Goal: Task Accomplishment & Management: Use online tool/utility

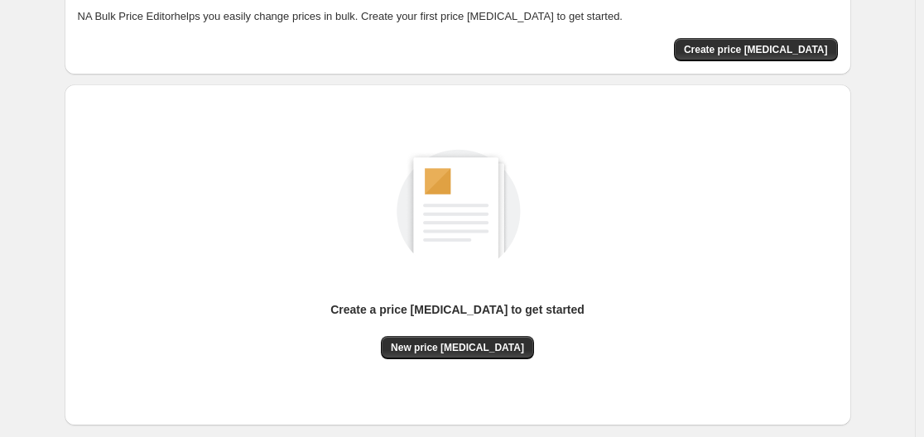
scroll to position [83, 0]
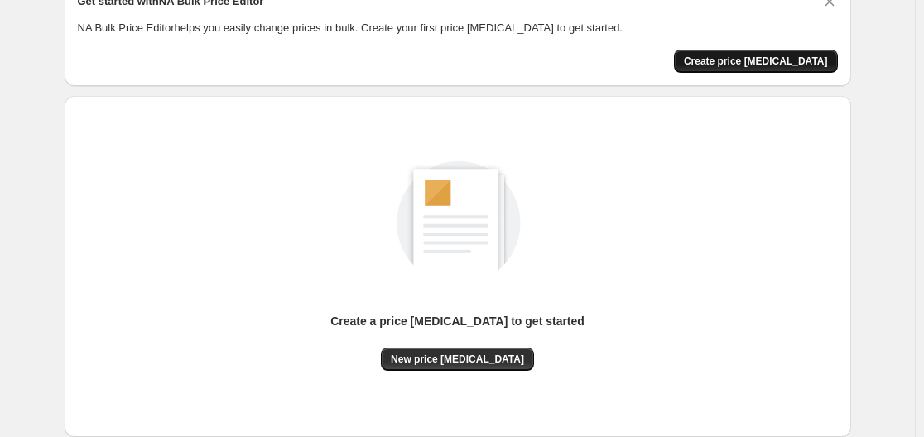
click at [756, 56] on span "Create price change job" at bounding box center [756, 61] width 144 height 13
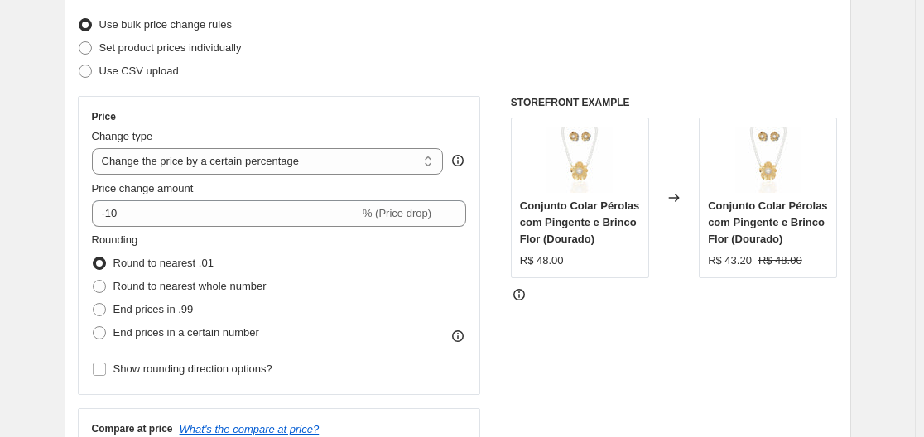
scroll to position [248, 0]
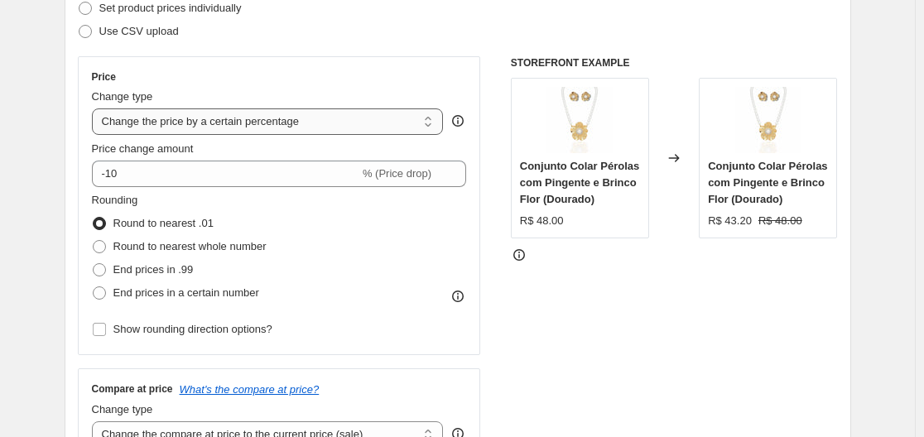
click at [299, 123] on select "Change the price to a certain amount Change the price by a certain amount Chang…" at bounding box center [268, 121] width 352 height 26
select select "margin"
type input "50"
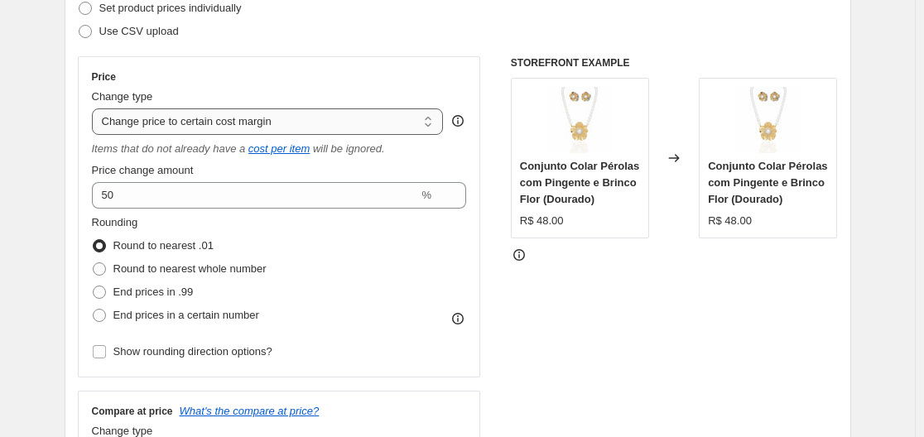
click at [150, 121] on select "Change the price to a certain amount Change the price by a certain amount Chang…" at bounding box center [268, 121] width 352 height 26
select select "to"
click at [95, 108] on select "Change the price to a certain amount Change the price by a certain amount Chang…" at bounding box center [268, 121] width 352 height 26
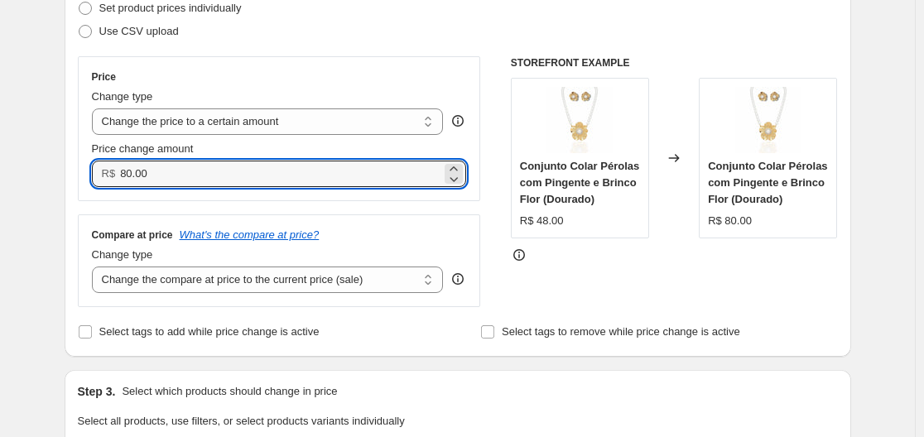
drag, startPoint x: 176, startPoint y: 178, endPoint x: 108, endPoint y: 176, distance: 67.1
click at [108, 176] on div "R$ 80.00" at bounding box center [279, 174] width 375 height 26
click at [457, 168] on icon at bounding box center [453, 168] width 7 height 4
click at [459, 180] on icon at bounding box center [454, 179] width 8 height 5
click at [122, 179] on div "R$ 80.00" at bounding box center [279, 174] width 375 height 26
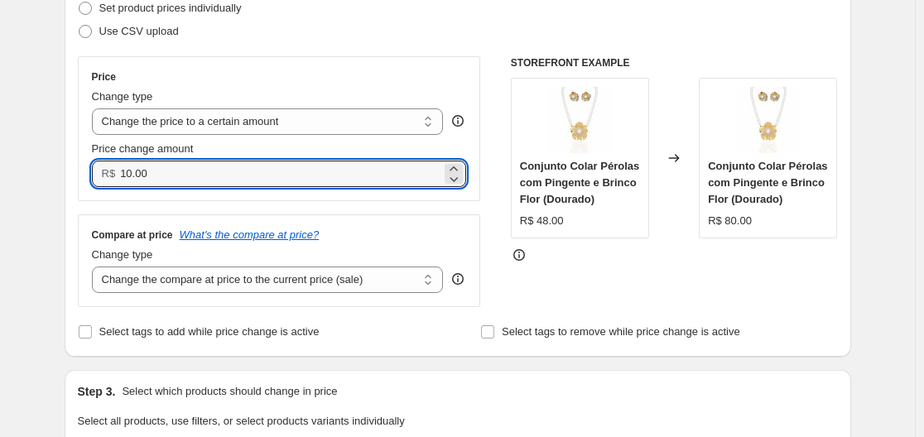
type input "10.00"
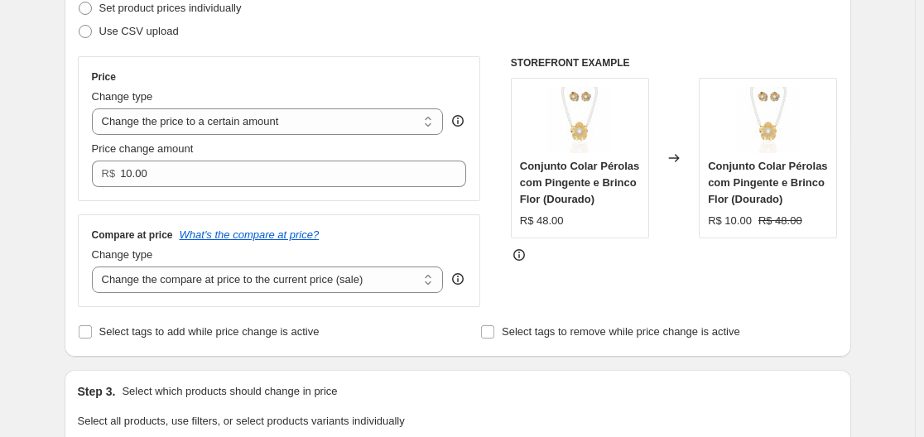
click at [406, 76] on div "Price" at bounding box center [279, 76] width 375 height 13
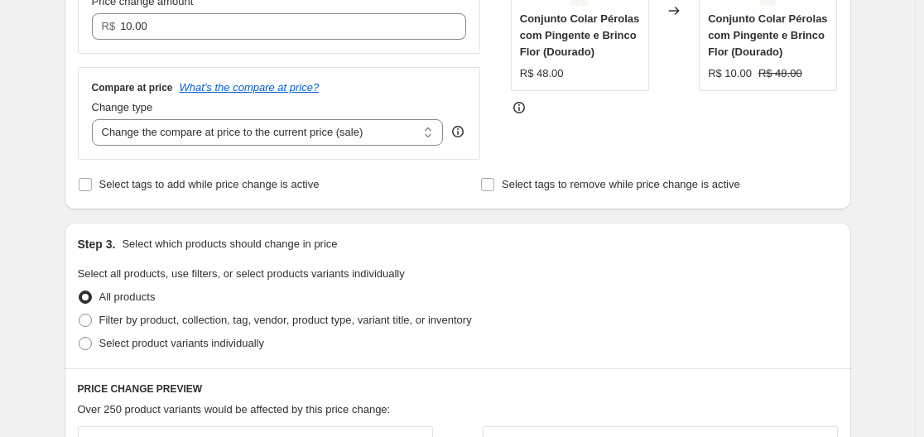
scroll to position [414, 0]
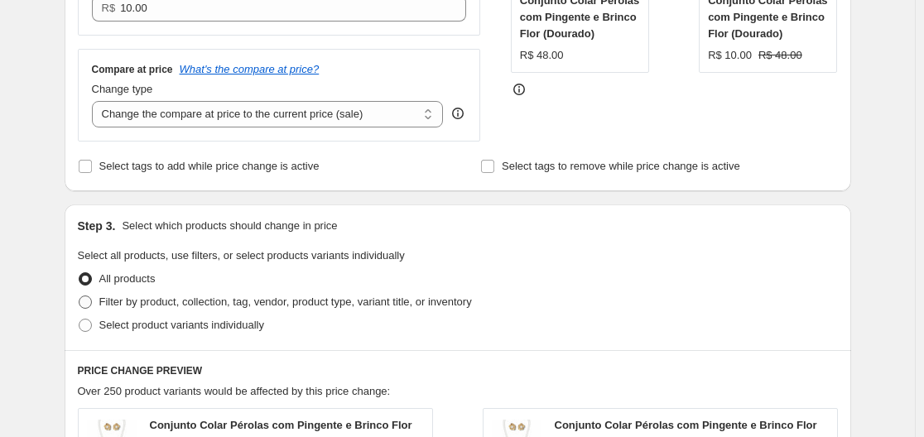
click at [89, 300] on span at bounding box center [85, 302] width 13 height 13
click at [79, 296] on input "Filter by product, collection, tag, vendor, product type, variant title, or inv…" at bounding box center [79, 296] width 1 height 1
radio input "true"
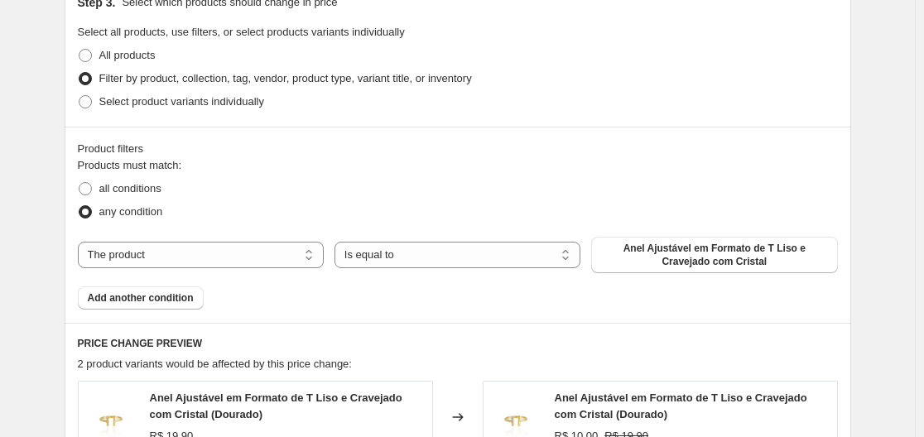
scroll to position [662, 0]
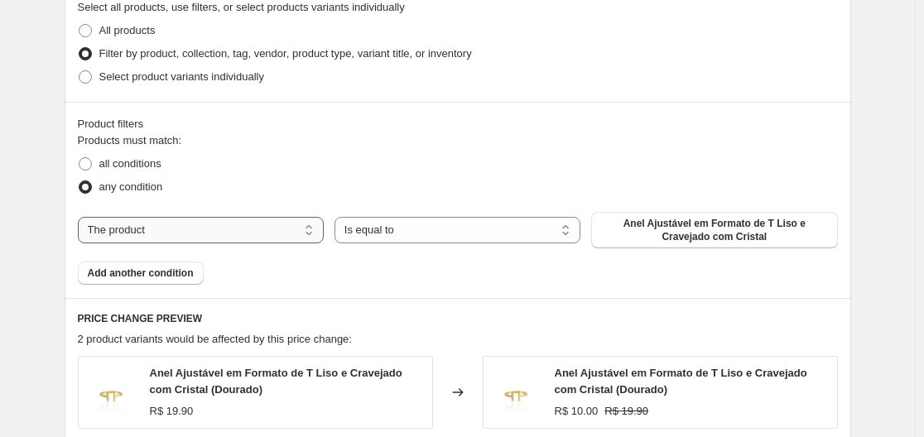
click at [198, 229] on select "The product The product's collection The product's vendor The product's status …" at bounding box center [201, 230] width 246 height 26
select select "collection"
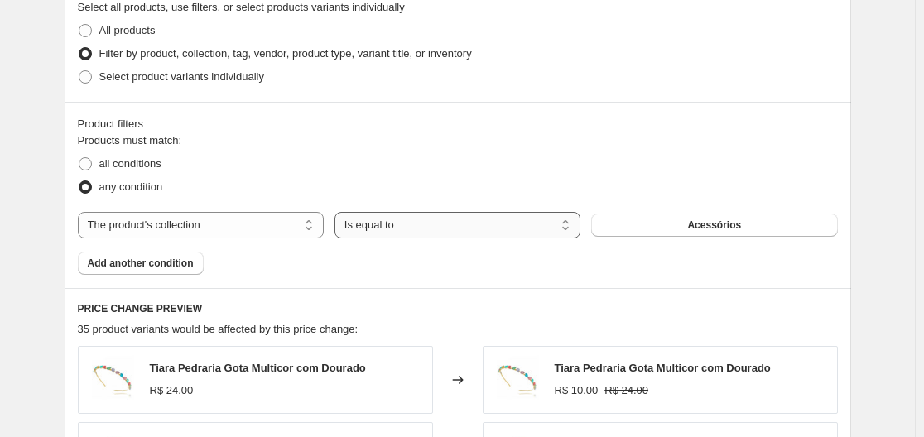
click at [418, 223] on select "Is equal to Is not equal to" at bounding box center [458, 225] width 246 height 26
click at [667, 227] on button "Acessórios" at bounding box center [714, 225] width 246 height 23
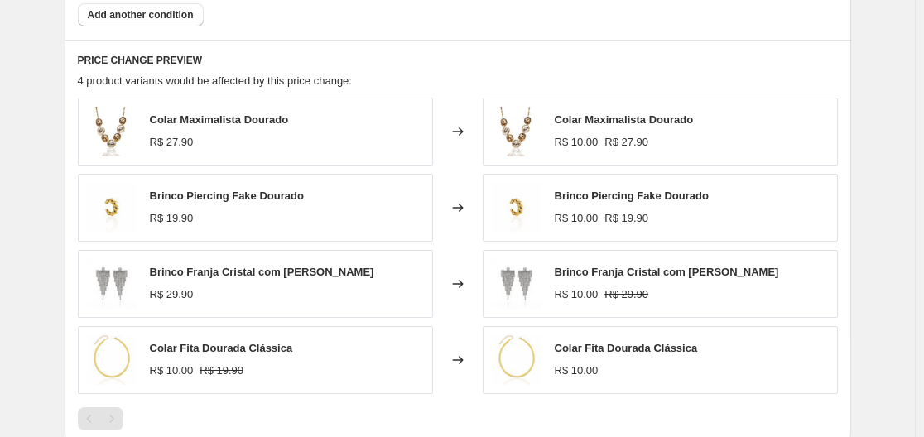
scroll to position [994, 0]
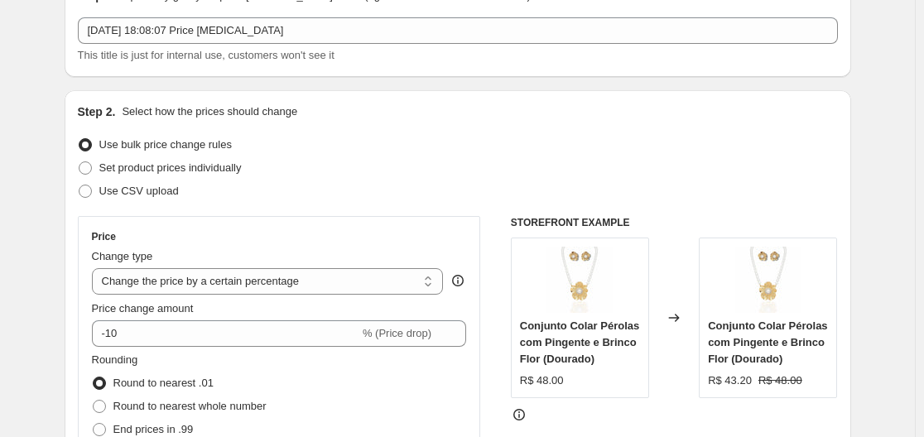
scroll to position [83, 0]
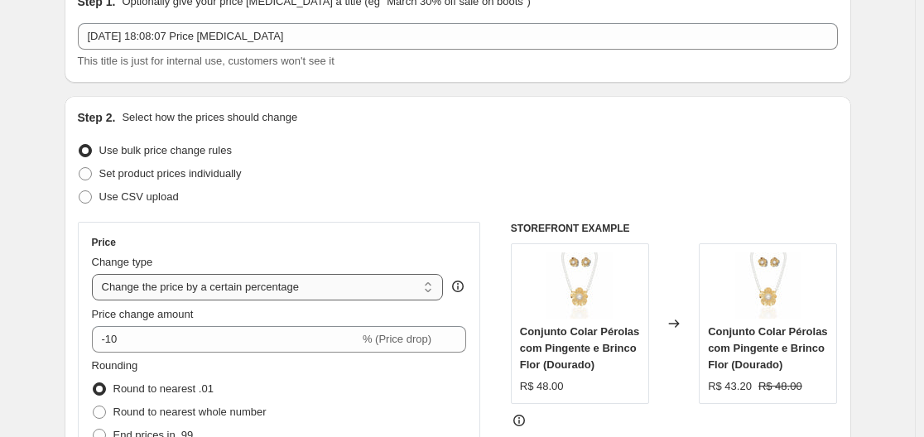
click at [258, 288] on select "Change the price to a certain amount Change the price by a certain amount Chang…" at bounding box center [268, 287] width 352 height 26
click at [271, 284] on select "Change the price to a certain amount Change the price by a certain amount Chang…" at bounding box center [268, 287] width 352 height 26
select select "by"
click at [95, 274] on select "Change the price to a certain amount Change the price by a certain amount Chang…" at bounding box center [268, 287] width 352 height 26
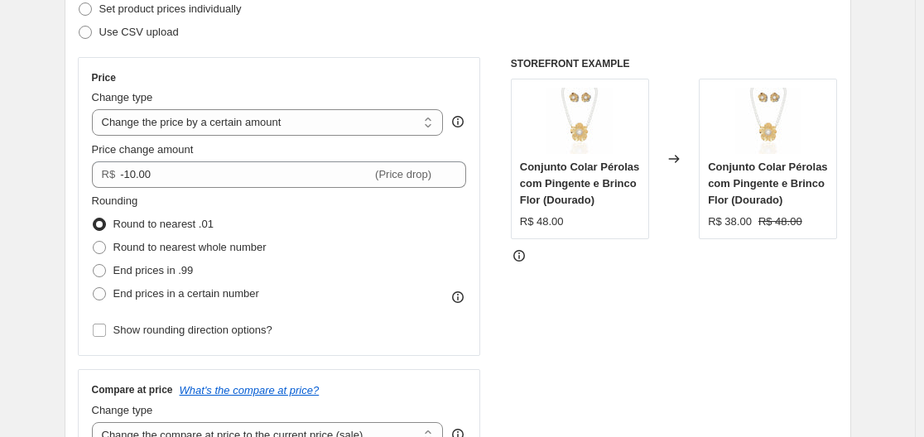
scroll to position [248, 0]
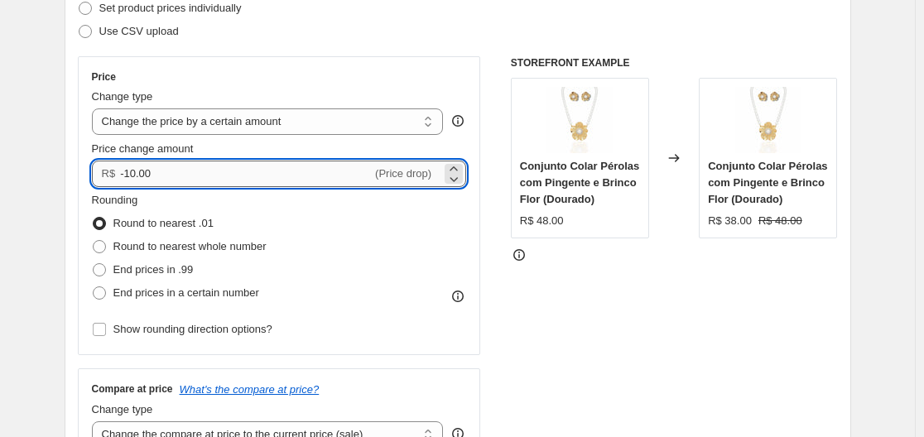
click at [166, 173] on input "-10.00" at bounding box center [246, 174] width 252 height 26
drag, startPoint x: 172, startPoint y: 173, endPoint x: 117, endPoint y: 177, distance: 55.6
click at [117, 177] on div "R$ -10.00 (Price drop)" at bounding box center [279, 174] width 375 height 26
click at [224, 180] on input "10.00" at bounding box center [236, 174] width 233 height 26
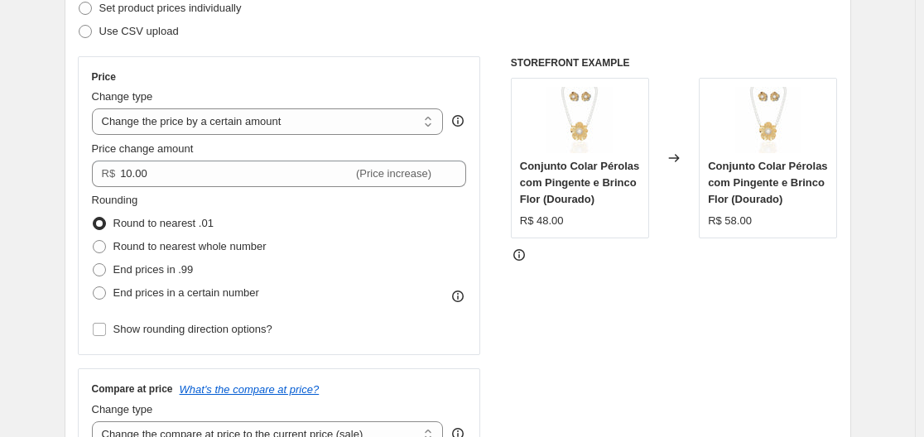
click at [543, 310] on div "STOREFRONT EXAMPLE Conjunto Colar Pérolas com Pingente e Brinco Flor (Dourado) …" at bounding box center [674, 259] width 327 height 406
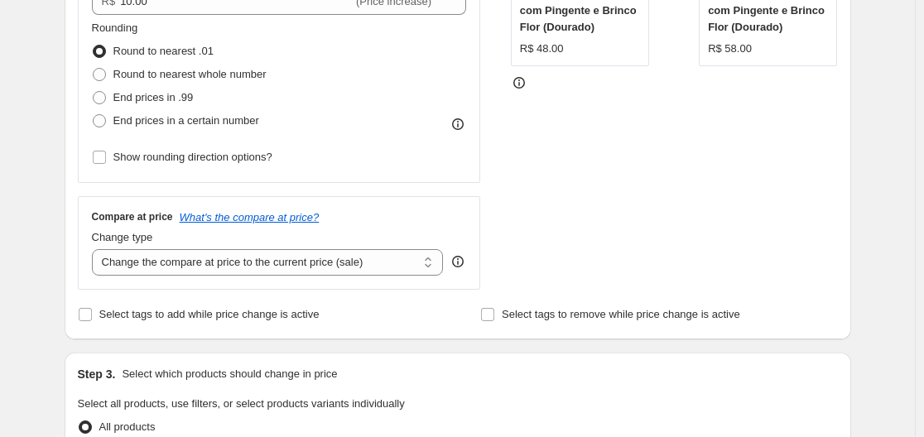
scroll to position [414, 0]
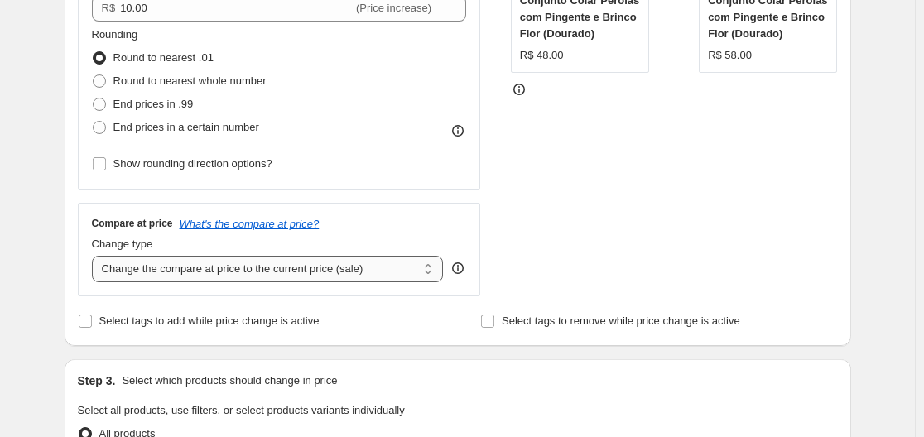
click at [319, 271] on select "Change the compare at price to the current price (sale) Change the compare at p…" at bounding box center [268, 269] width 352 height 26
click at [95, 256] on select "Change the compare at price to the current price (sale) Change the compare at p…" at bounding box center [268, 269] width 352 height 26
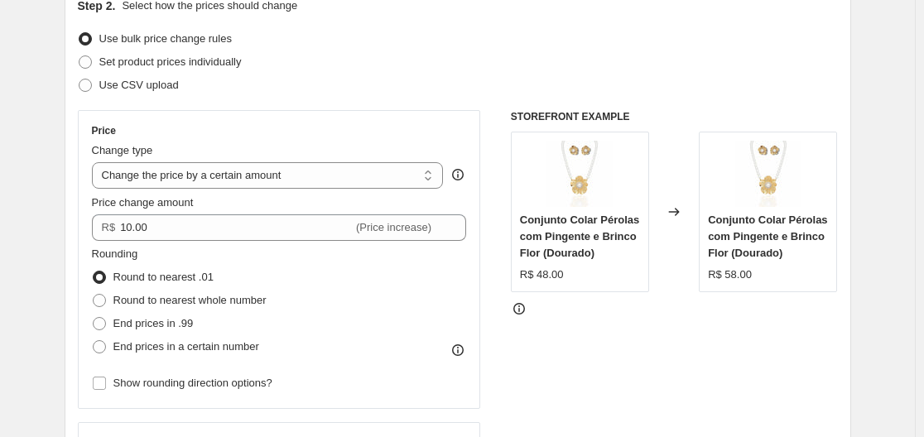
scroll to position [166, 0]
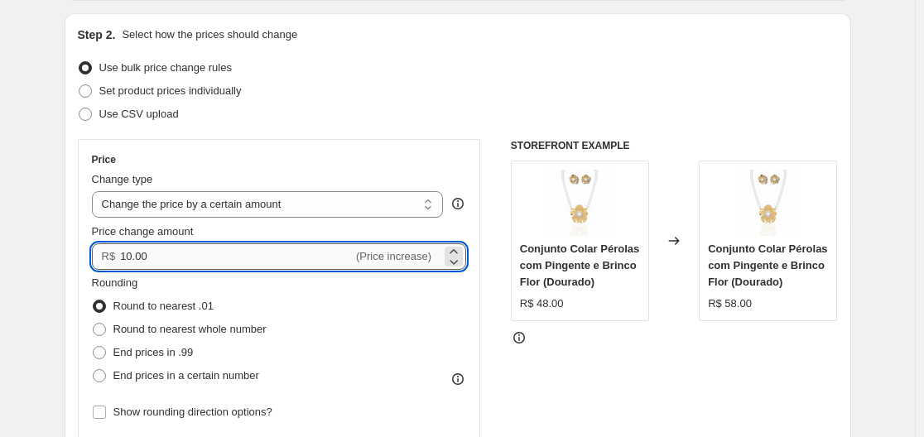
click at [179, 259] on input "10.00" at bounding box center [236, 256] width 233 height 26
click at [395, 259] on span "(Price increase)" at bounding box center [393, 256] width 75 height 12
click at [459, 263] on icon at bounding box center [454, 262] width 8 height 5
click at [461, 263] on icon at bounding box center [454, 261] width 17 height 17
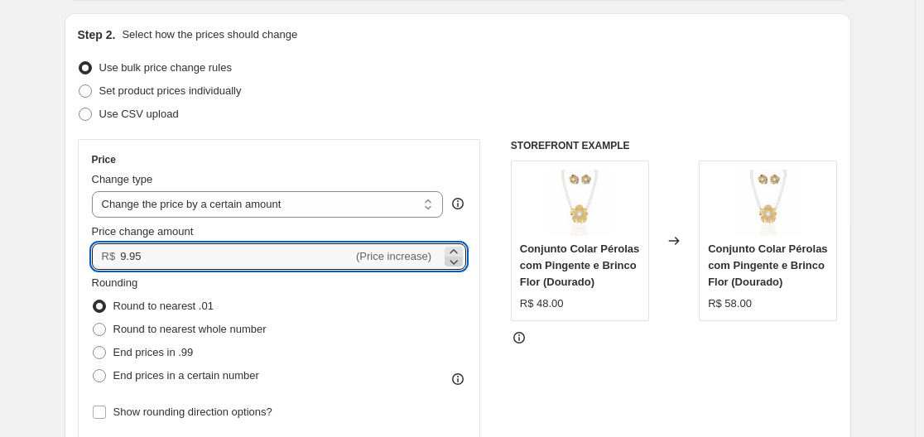
click at [461, 263] on icon at bounding box center [454, 261] width 17 height 17
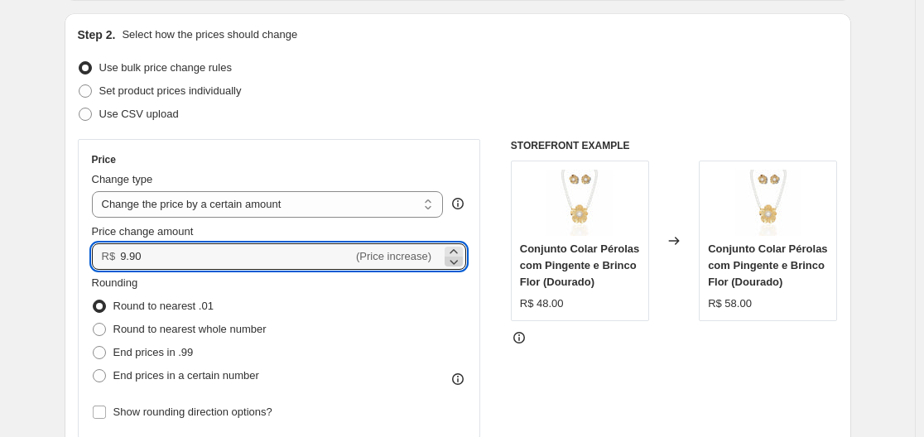
click at [461, 263] on icon at bounding box center [454, 261] width 17 height 17
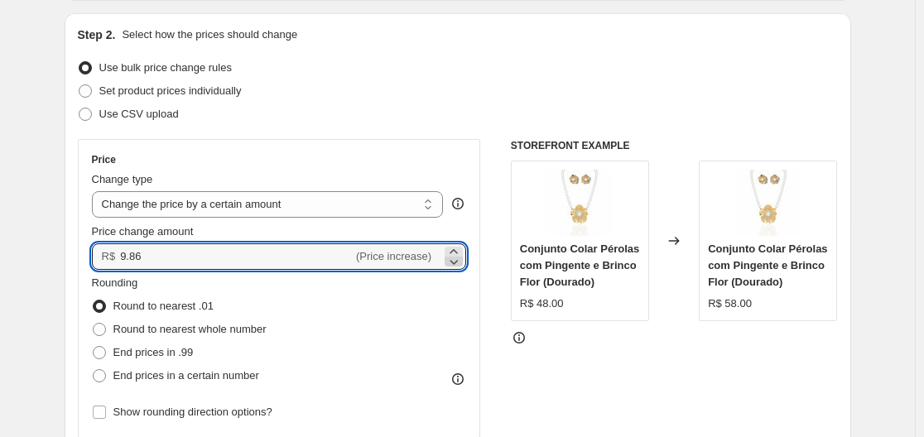
type input "9.85"
click at [325, 208] on select "Change the price to a certain amount Change the price by a certain amount Chang…" at bounding box center [268, 204] width 352 height 26
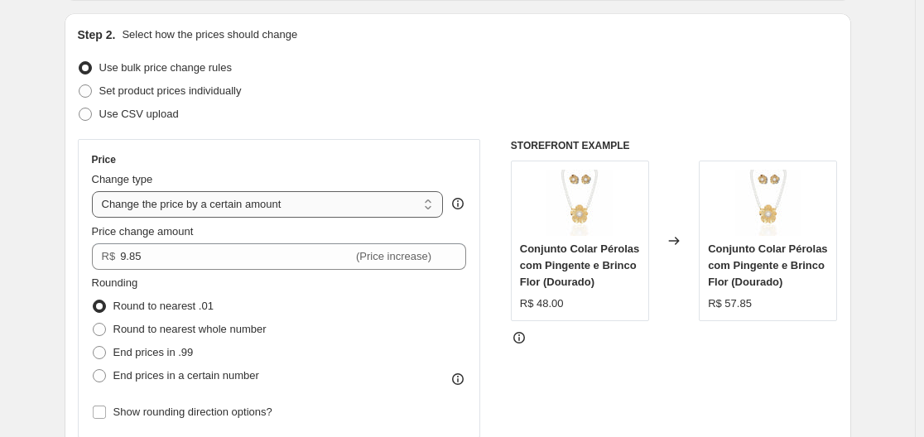
select select "to"
click at [95, 191] on select "Change the price to a certain amount Change the price by a certain amount Chang…" at bounding box center [268, 204] width 352 height 26
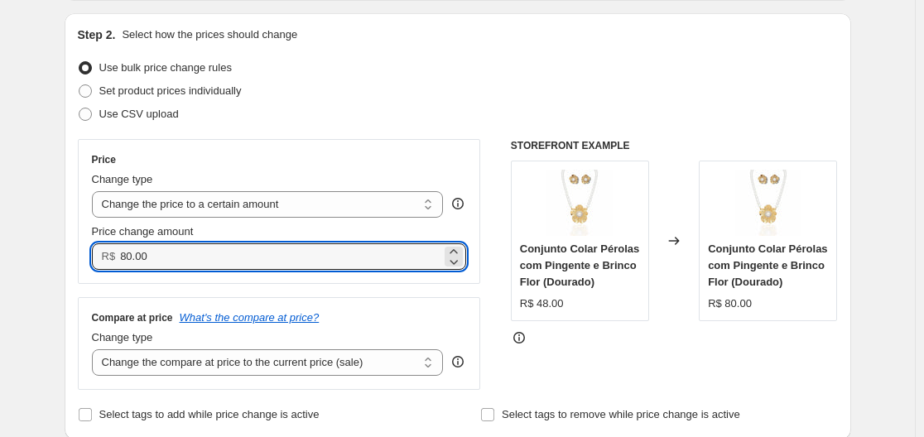
drag, startPoint x: 163, startPoint y: 252, endPoint x: 92, endPoint y: 254, distance: 71.3
click at [92, 254] on div "Price Change type Change the price to a certain amount Change the price by a ce…" at bounding box center [279, 211] width 403 height 145
type input "10.00"
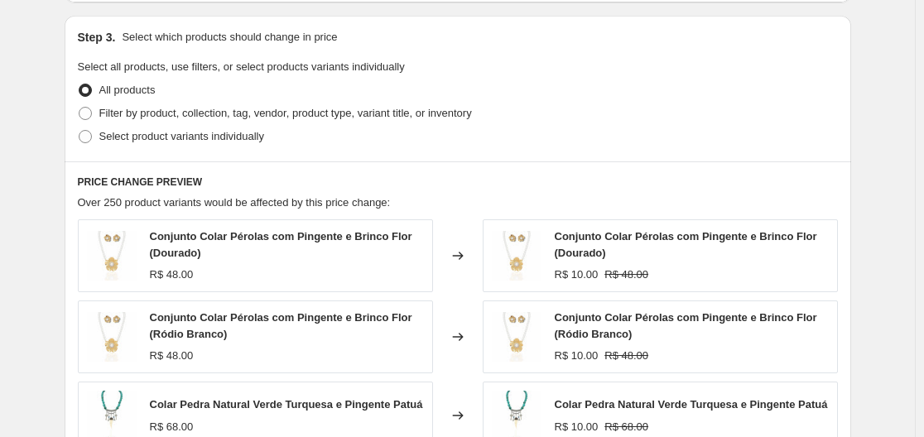
scroll to position [580, 0]
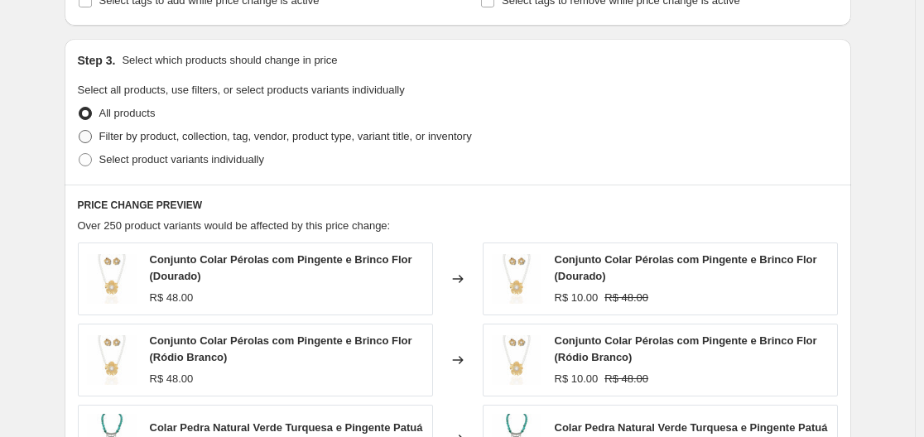
click at [89, 132] on span at bounding box center [85, 136] width 13 height 13
click at [79, 131] on input "Filter by product, collection, tag, vendor, product type, variant title, or inv…" at bounding box center [79, 130] width 1 height 1
radio input "true"
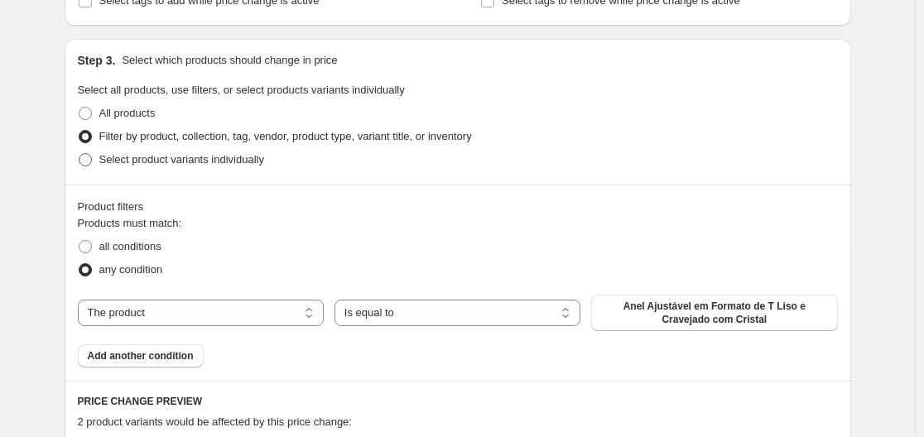
click at [92, 161] on span at bounding box center [85, 159] width 13 height 13
click at [79, 154] on input "Select product variants individually" at bounding box center [79, 153] width 1 height 1
radio input "true"
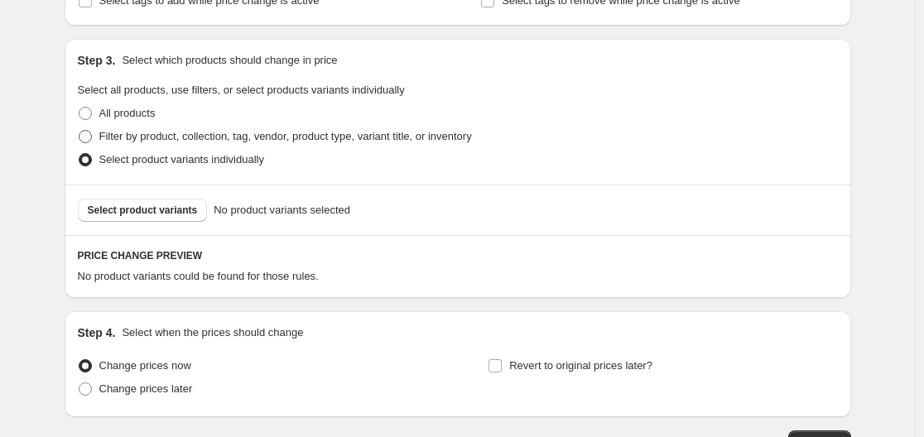
click at [89, 138] on span at bounding box center [85, 136] width 13 height 13
click at [79, 131] on input "Filter by product, collection, tag, vendor, product type, variant title, or inv…" at bounding box center [79, 130] width 1 height 1
radio input "true"
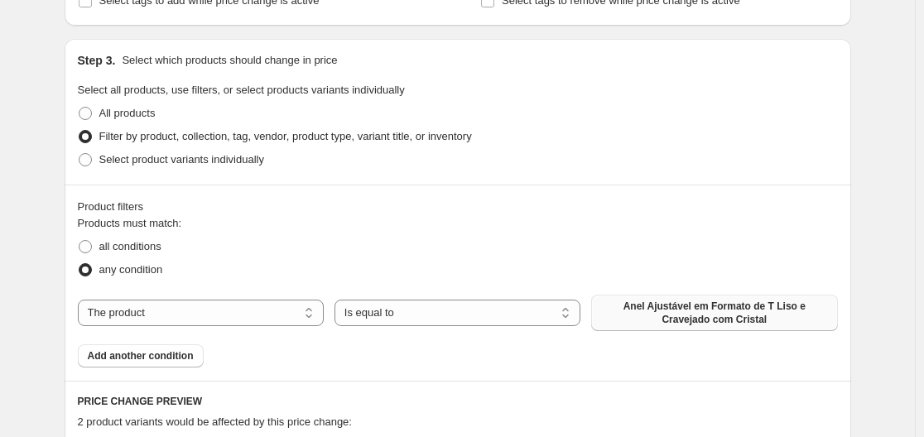
click at [667, 309] on span "Anel Ajustável em Formato de T Liso e Cravejado com Cristal" at bounding box center [714, 313] width 226 height 26
click at [656, 318] on span "Anel Ajustável em Formato de T Liso e Cravejado com Cristal" at bounding box center [714, 313] width 226 height 26
click at [191, 315] on select "The product The product's collection The product's vendor The product's status …" at bounding box center [201, 313] width 246 height 26
select select "collection"
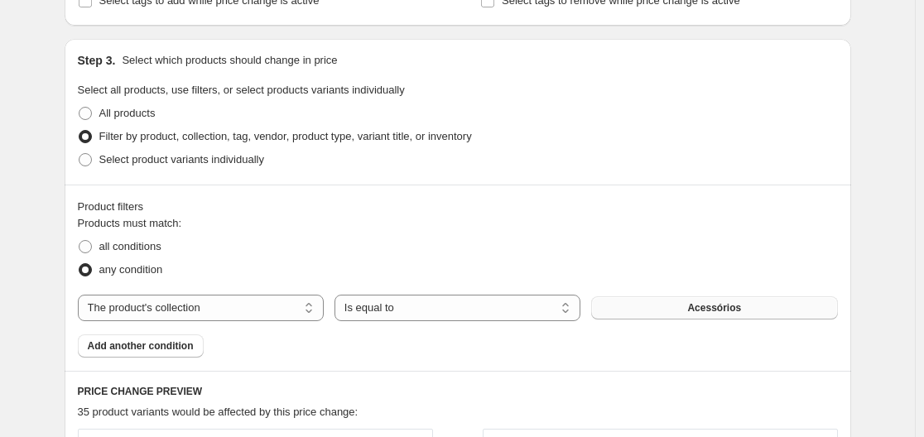
click at [687, 308] on button "Acessórios" at bounding box center [714, 307] width 246 height 23
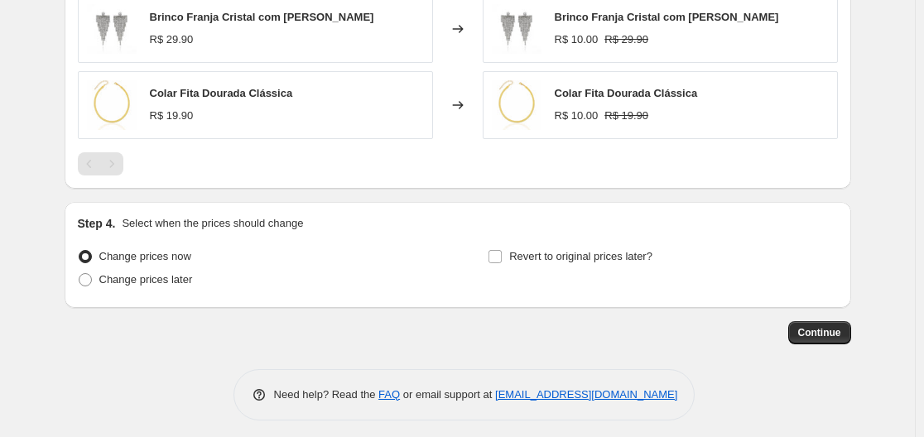
scroll to position [1175, 0]
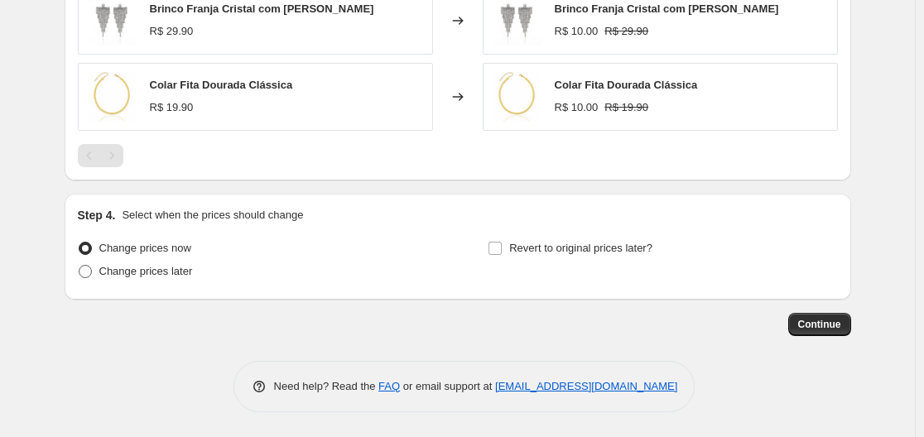
click at [85, 270] on span at bounding box center [85, 271] width 13 height 13
click at [79, 266] on input "Change prices later" at bounding box center [79, 265] width 1 height 1
radio input "true"
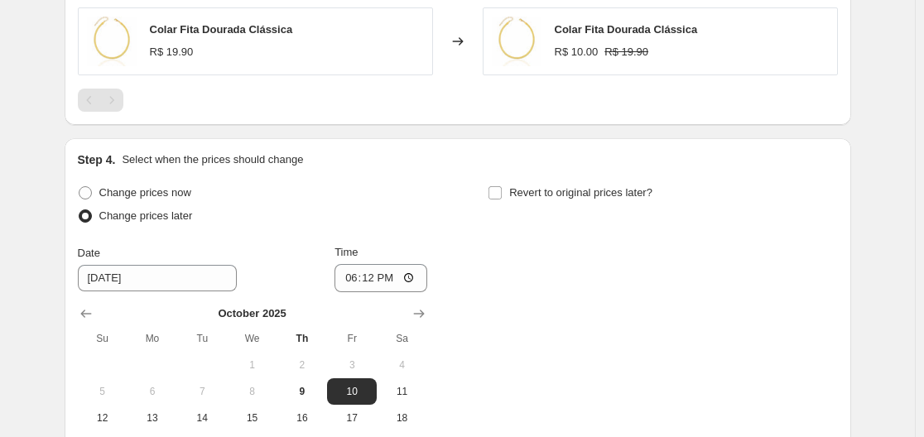
scroll to position [1258, 0]
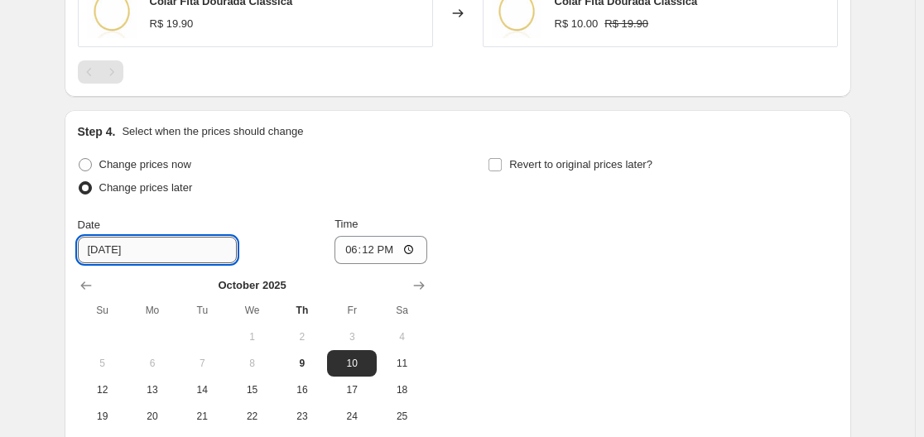
drag, startPoint x: 101, startPoint y: 251, endPoint x: 87, endPoint y: 251, distance: 14.1
click at [87, 251] on input "10/10/2025" at bounding box center [157, 250] width 159 height 26
type input "9/10/2025"
click at [373, 248] on input "18:12" at bounding box center [381, 250] width 93 height 28
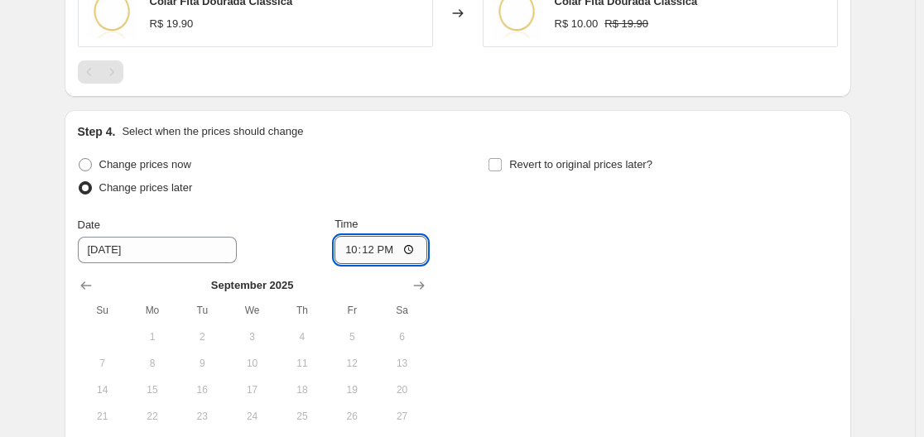
type input "22:00"
click at [498, 224] on div "Change prices now Change prices later Date 9/10/2025 Time 22:00 September 2025 …" at bounding box center [458, 304] width 760 height 303
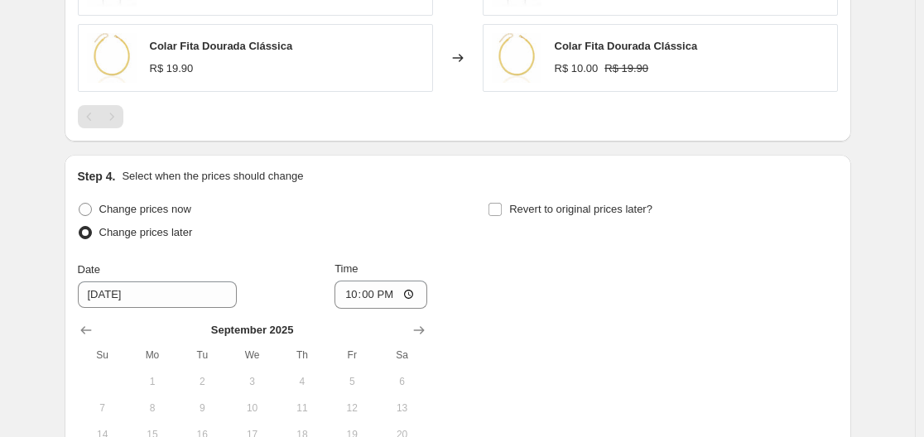
scroll to position [1210, 0]
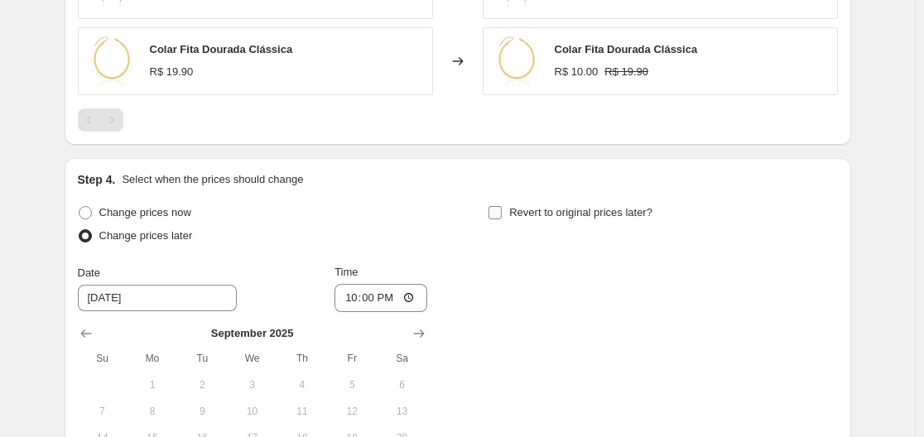
click at [499, 214] on input "Revert to original prices later?" at bounding box center [495, 212] width 13 height 13
checkbox input "true"
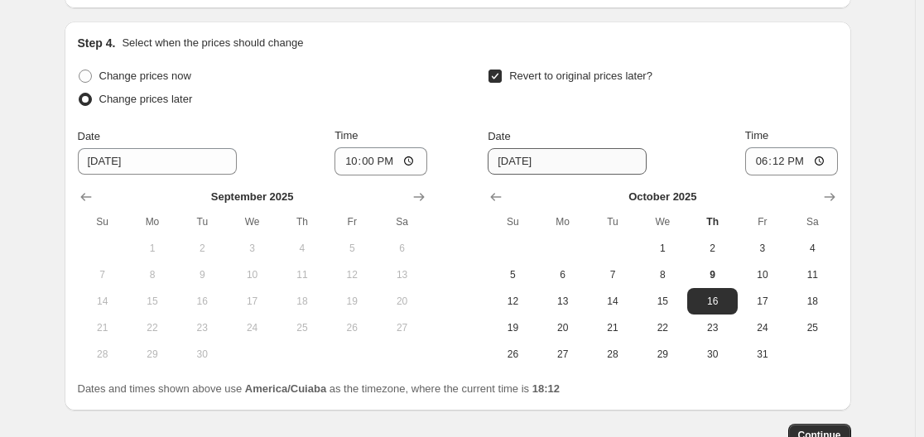
scroll to position [1375, 0]
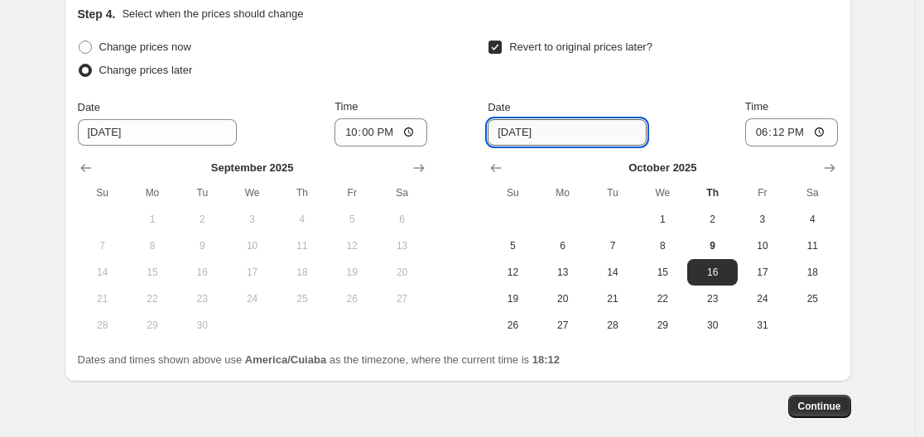
click at [508, 134] on input "10/16/2025" at bounding box center [567, 132] width 159 height 26
click at [511, 133] on input "10/16/2025" at bounding box center [567, 132] width 159 height 26
click at [532, 132] on input "12/16/2025" at bounding box center [567, 132] width 159 height 26
click at [532, 133] on input "12/16/2025" at bounding box center [567, 132] width 159 height 26
click at [530, 137] on input "12/16/2025" at bounding box center [567, 132] width 159 height 26
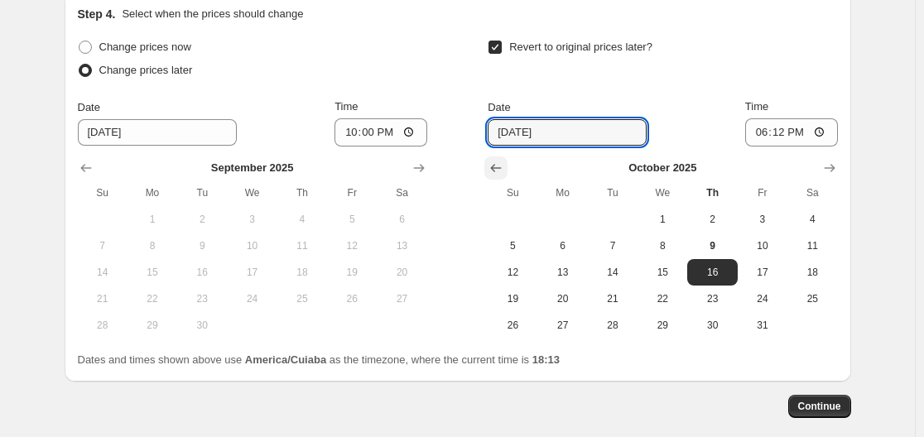
type input "12/10/2025"
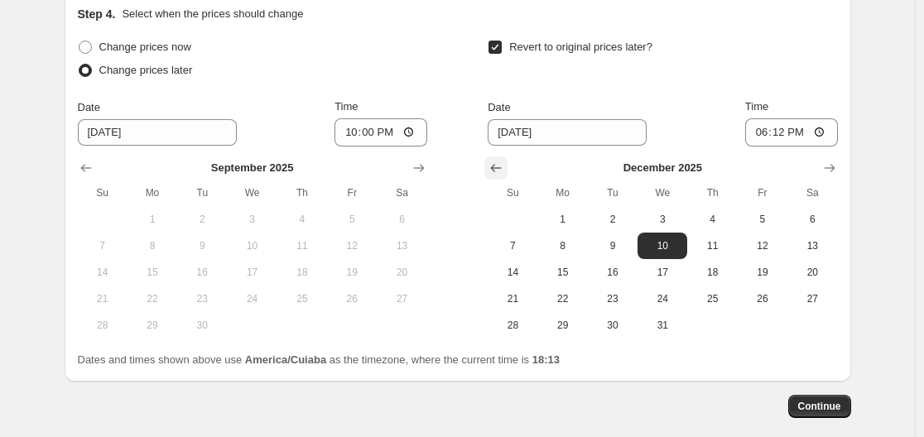
click at [502, 168] on icon "Show previous month, November 2025" at bounding box center [496, 168] width 11 height 8
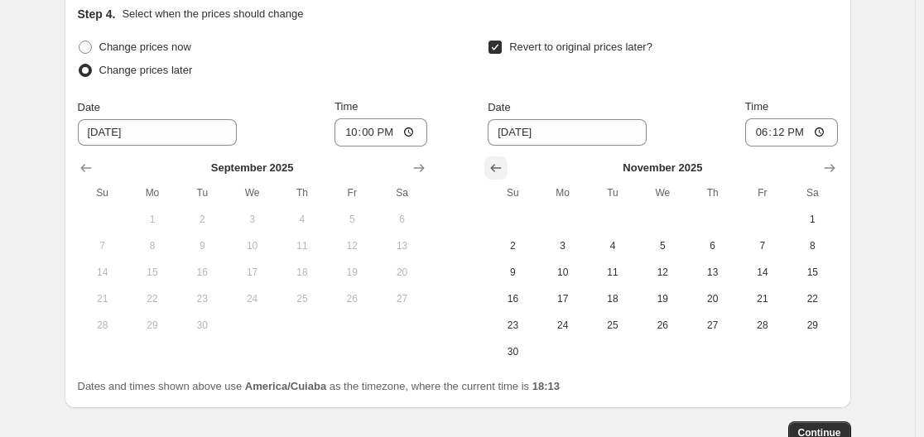
click at [502, 168] on icon "Show previous month, October 2025" at bounding box center [496, 168] width 11 height 8
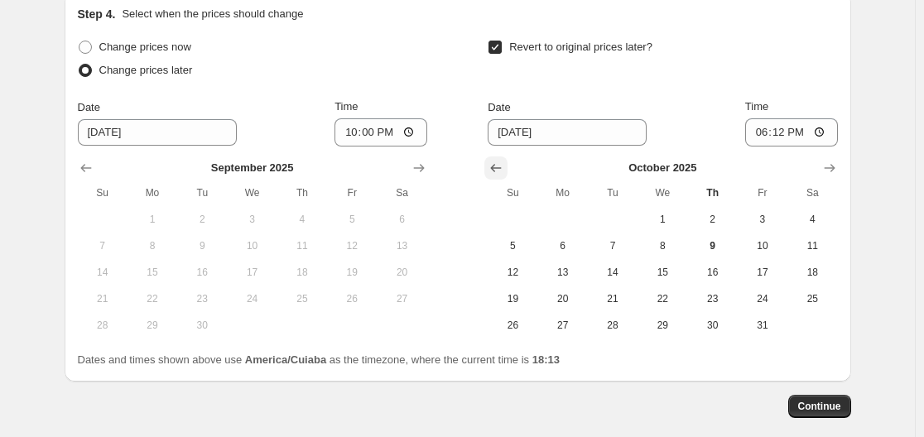
click at [502, 168] on icon "Show previous month, September 2025" at bounding box center [496, 168] width 11 height 8
click at [421, 169] on icon "Show next month, October 2025" at bounding box center [418, 168] width 11 height 8
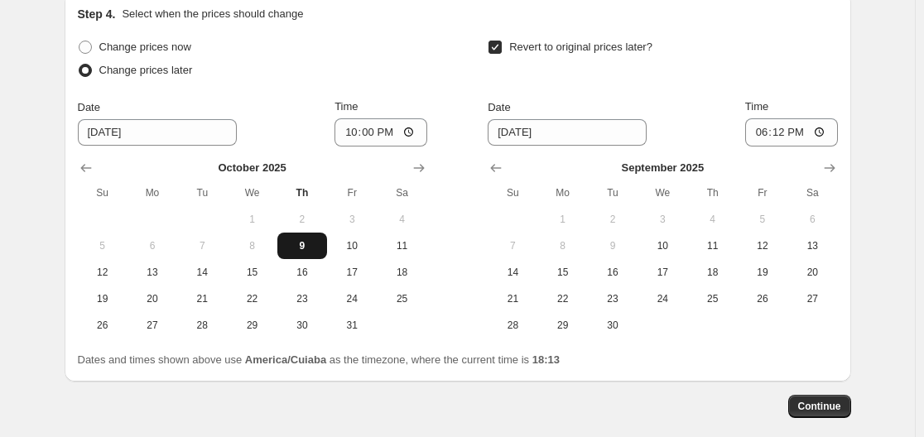
click at [305, 246] on span "9" at bounding box center [302, 245] width 36 height 13
type input "10/9/2025"
click at [838, 173] on icon "Show next month, October 2025" at bounding box center [829, 168] width 17 height 17
click at [516, 274] on span "12" at bounding box center [512, 272] width 36 height 13
type input "10/12/2025"
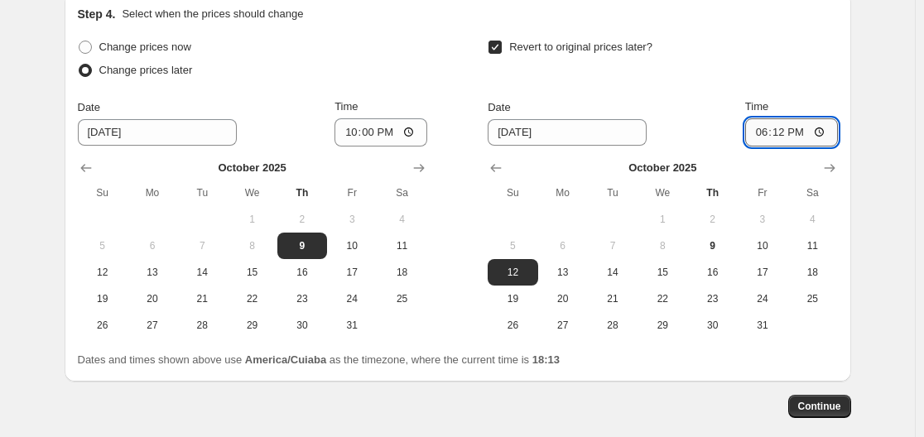
click at [784, 138] on input "18:12" at bounding box center [791, 132] width 93 height 28
type input "23:59"
click at [797, 58] on div "Revert to original prices later?" at bounding box center [662, 61] width 349 height 50
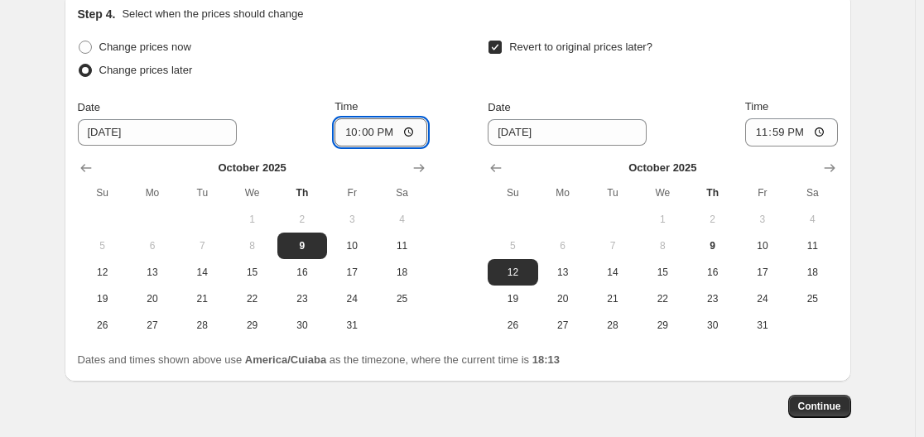
click at [374, 135] on input "22:00" at bounding box center [381, 132] width 93 height 28
type input "18:15"
click at [815, 407] on span "Continue" at bounding box center [819, 406] width 43 height 13
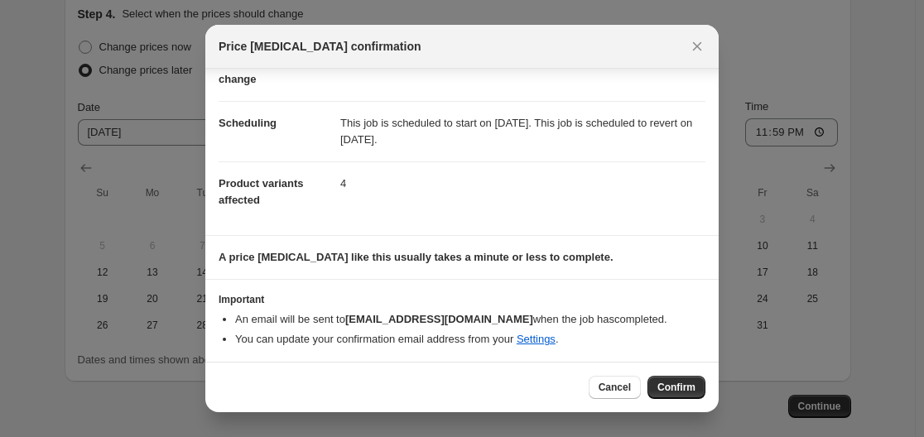
scroll to position [104, 0]
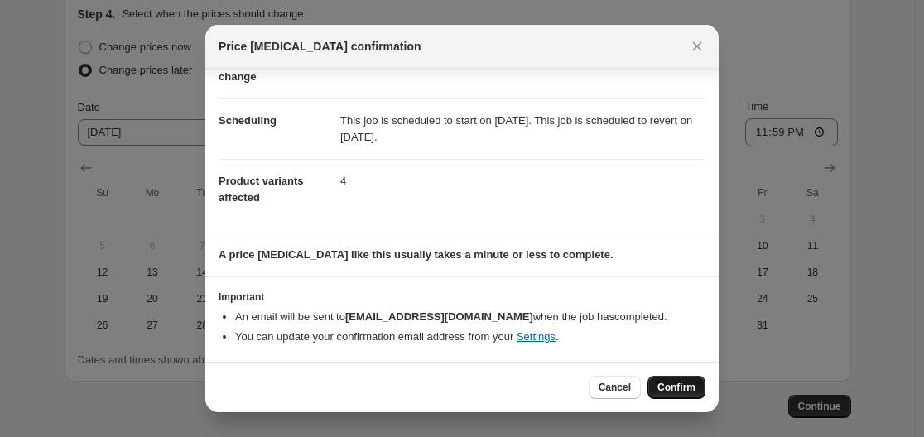
click at [667, 385] on span "Confirm" at bounding box center [677, 387] width 38 height 13
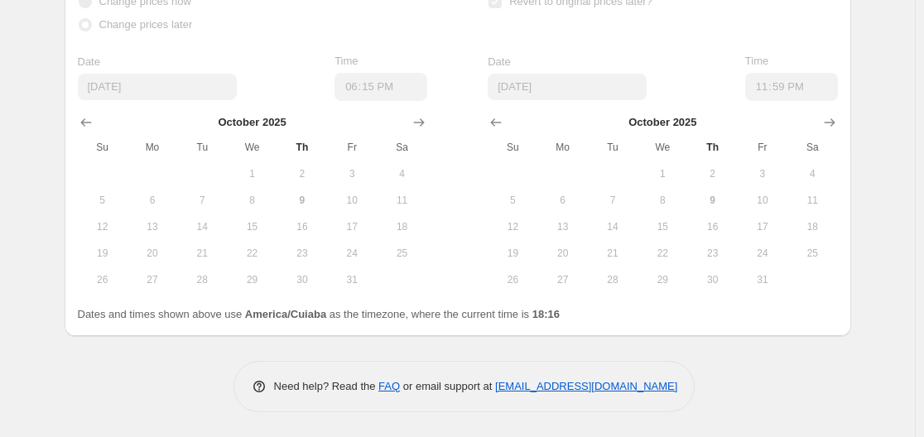
scroll to position [1596, 0]
click at [267, 124] on div at bounding box center [252, 122] width 349 height 17
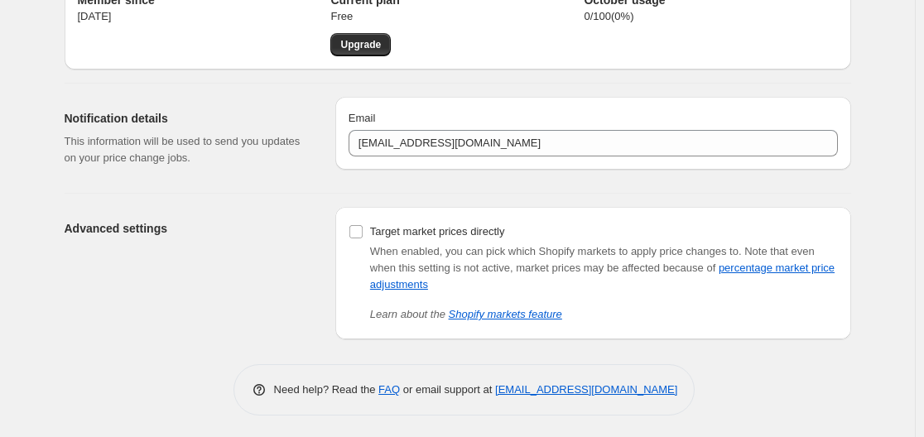
scroll to position [88, 0]
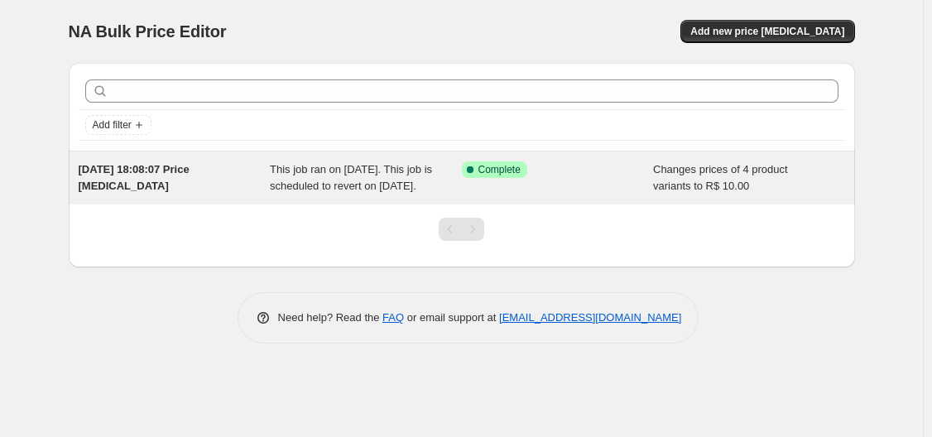
click at [584, 179] on div "Success Complete Complete" at bounding box center [558, 177] width 192 height 33
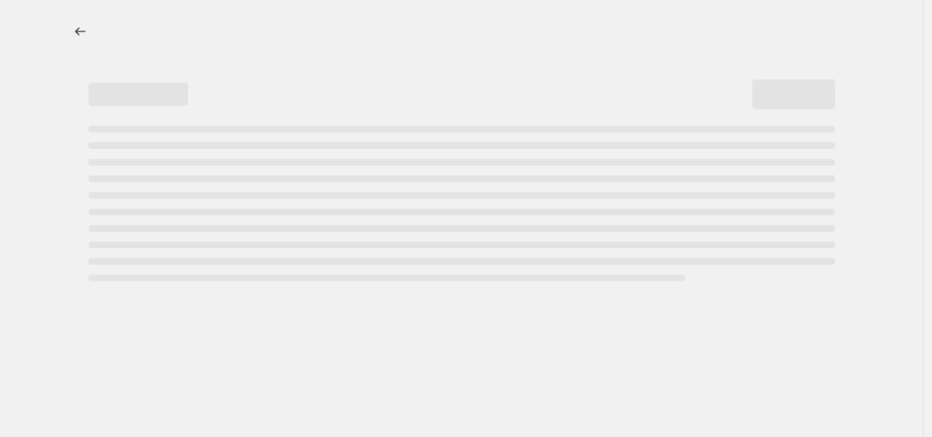
select select "collection"
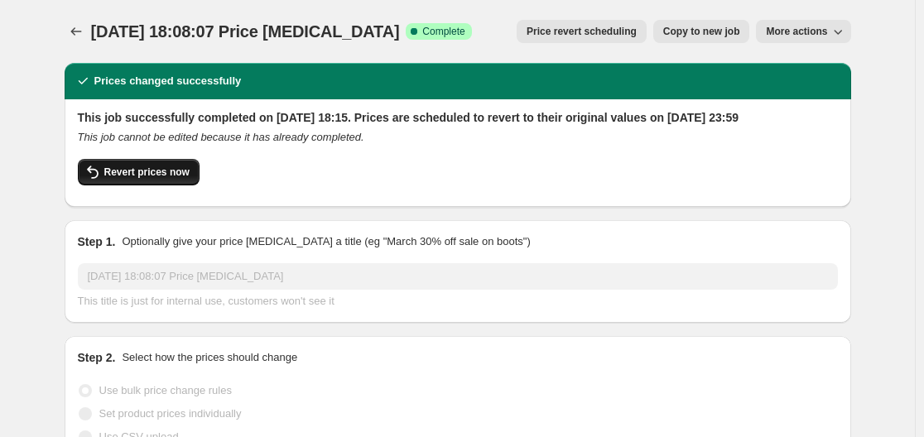
click at [135, 179] on span "Revert prices now" at bounding box center [146, 172] width 85 height 13
checkbox input "false"
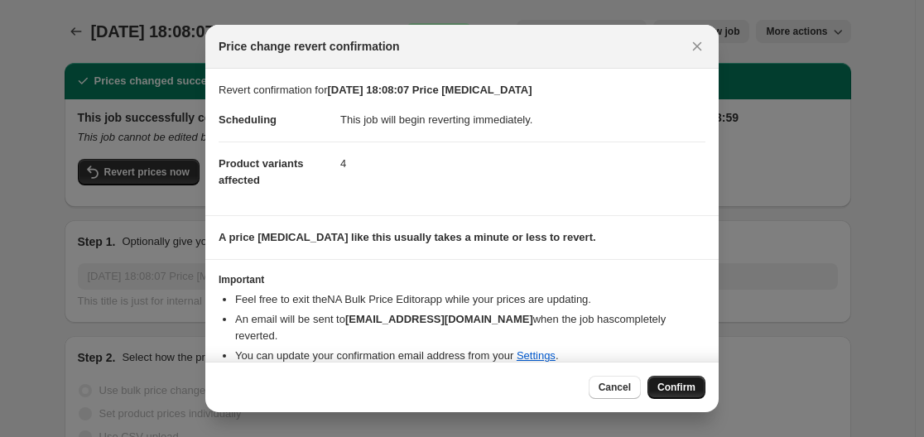
click at [667, 384] on span "Confirm" at bounding box center [677, 387] width 38 height 13
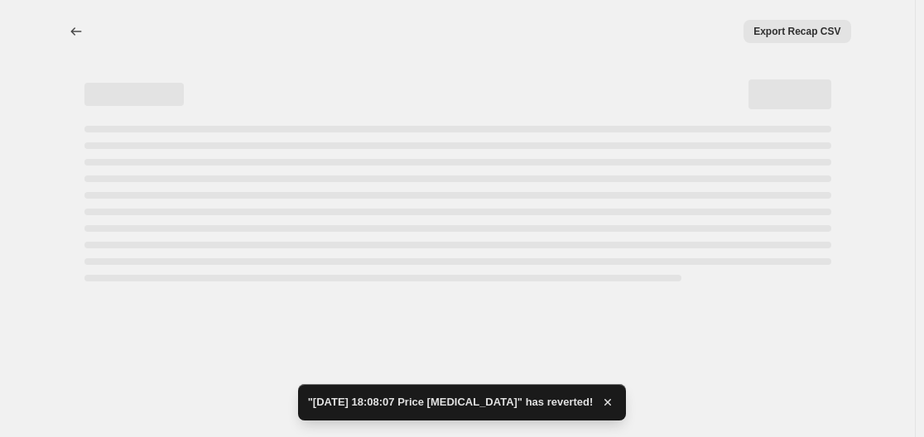
select select "collection"
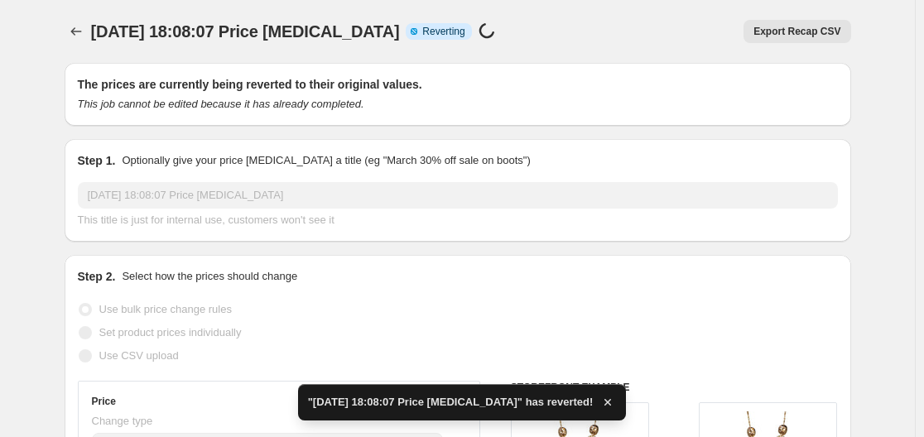
checkbox input "true"
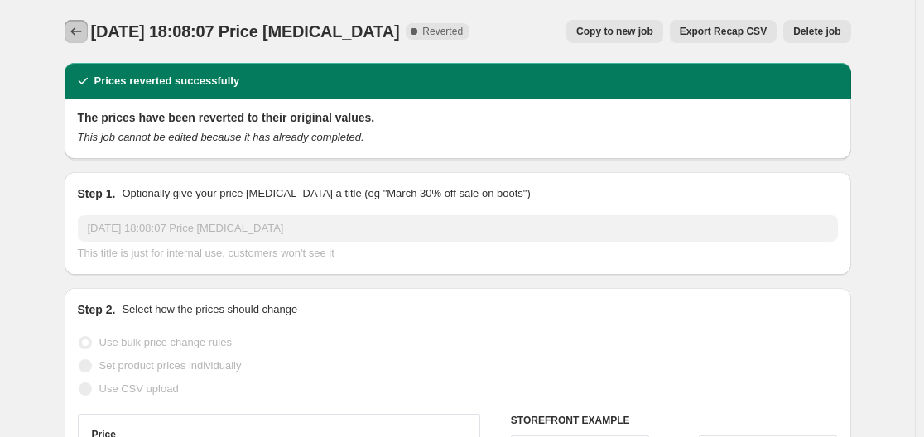
click at [81, 27] on icon "Price change jobs" at bounding box center [76, 31] width 17 height 17
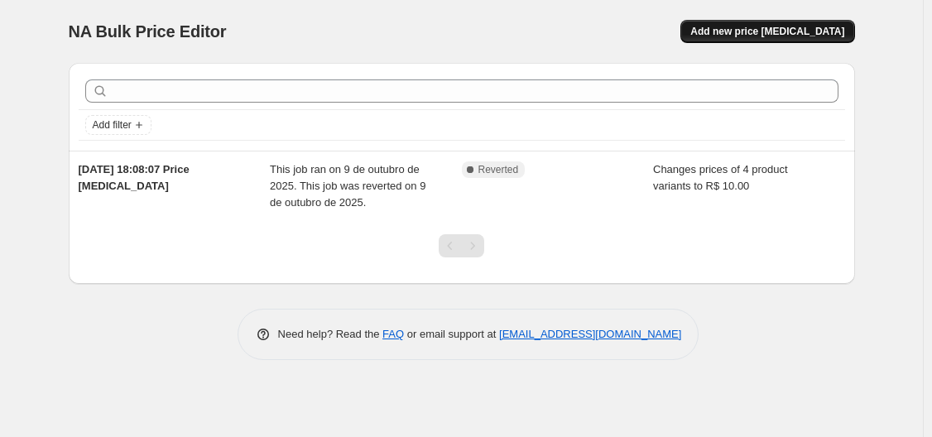
click at [768, 25] on button "Add new price [MEDICAL_DATA]" at bounding box center [768, 31] width 174 height 23
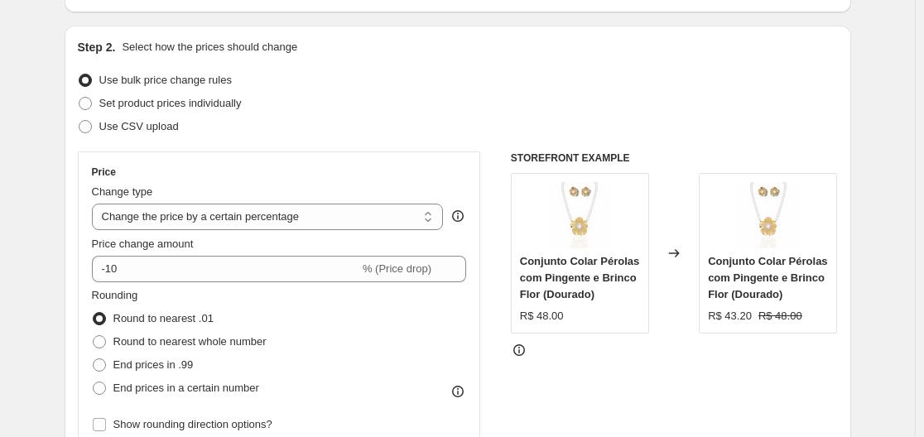
scroll to position [166, 0]
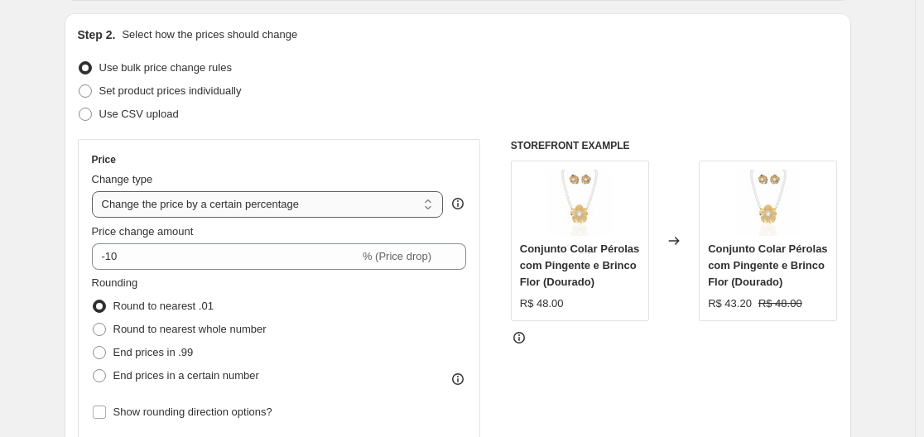
click at [291, 208] on select "Change the price to a certain amount Change the price by a certain amount Chang…" at bounding box center [268, 204] width 352 height 26
select select "to"
click at [95, 191] on select "Change the price to a certain amount Change the price by a certain amount Chang…" at bounding box center [268, 204] width 352 height 26
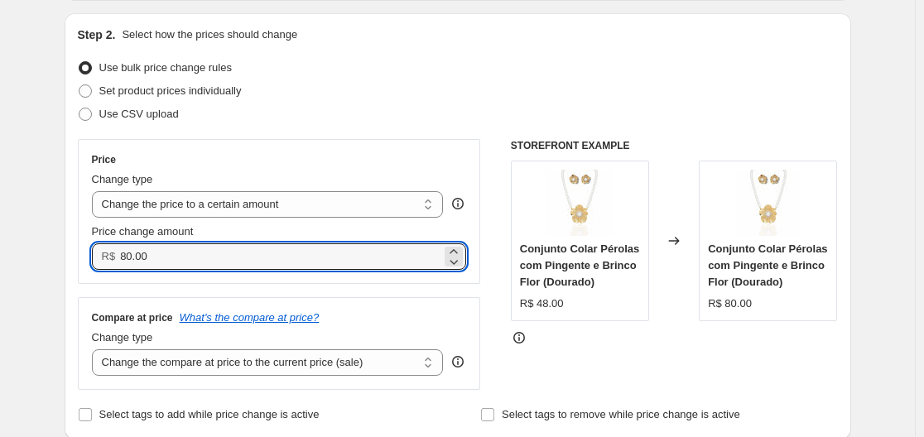
drag, startPoint x: 175, startPoint y: 252, endPoint x: 99, endPoint y: 253, distance: 75.4
click at [99, 253] on div "R$ 80.00" at bounding box center [279, 256] width 375 height 26
type input "10"
type input "10.00"
click at [216, 327] on div "Compare at price What's the compare at price? Change type Change the compare at…" at bounding box center [279, 343] width 375 height 65
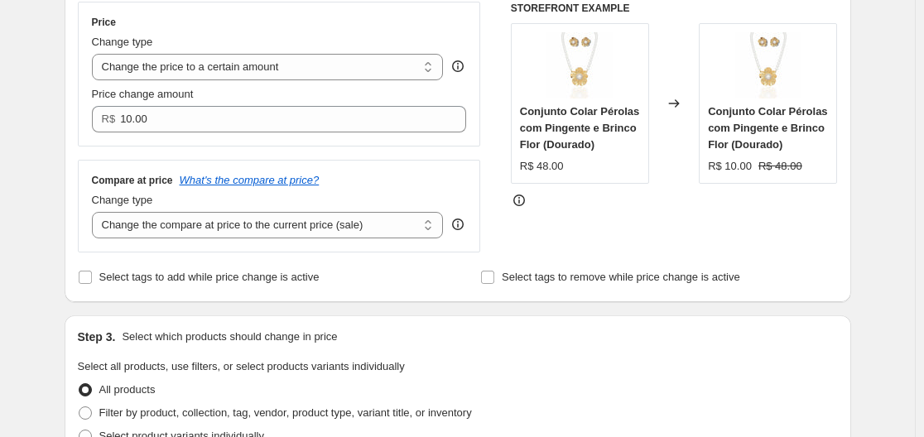
scroll to position [331, 0]
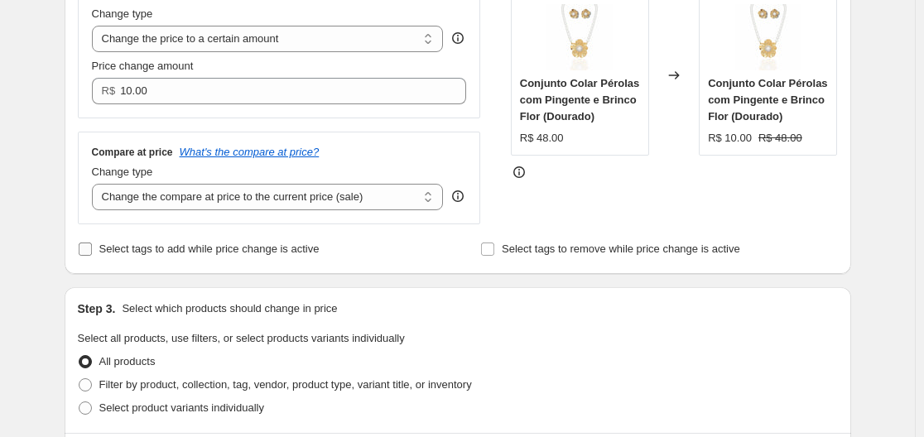
click at [88, 246] on input "Select tags to add while price change is active" at bounding box center [85, 249] width 13 height 13
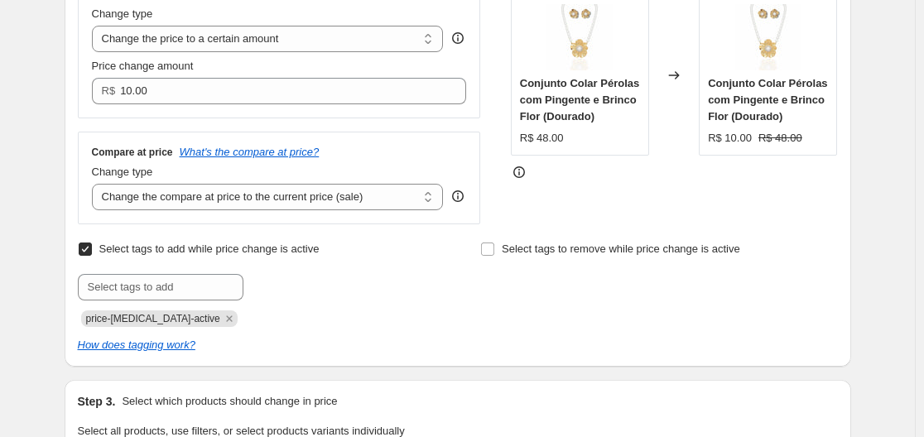
click at [87, 249] on input "Select tags to add while price change is active" at bounding box center [85, 249] width 13 height 13
checkbox input "false"
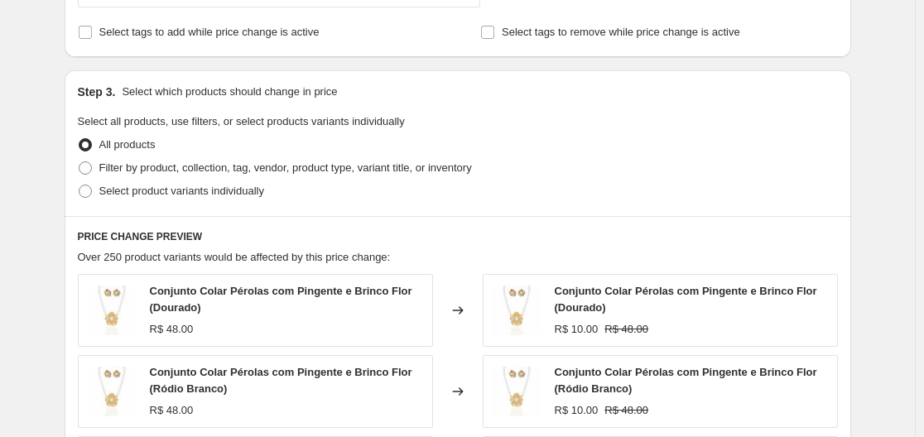
scroll to position [580, 0]
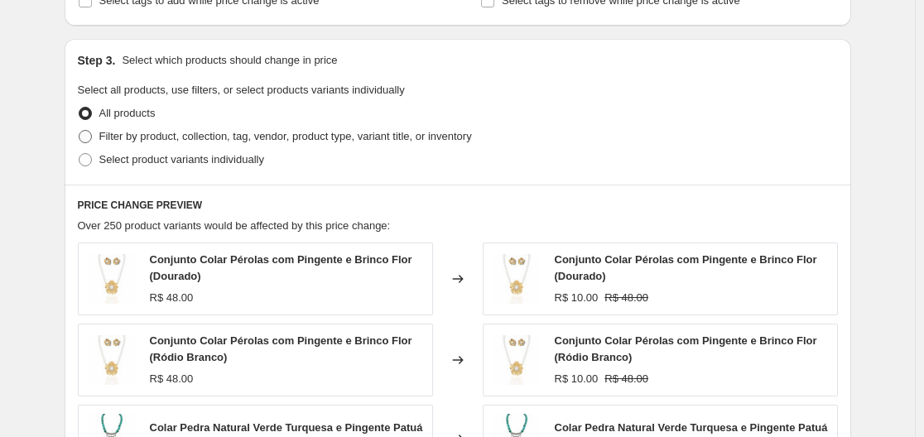
click at [87, 141] on span at bounding box center [85, 136] width 13 height 13
click at [79, 131] on input "Filter by product, collection, tag, vendor, product type, variant title, or inv…" at bounding box center [79, 130] width 1 height 1
radio input "true"
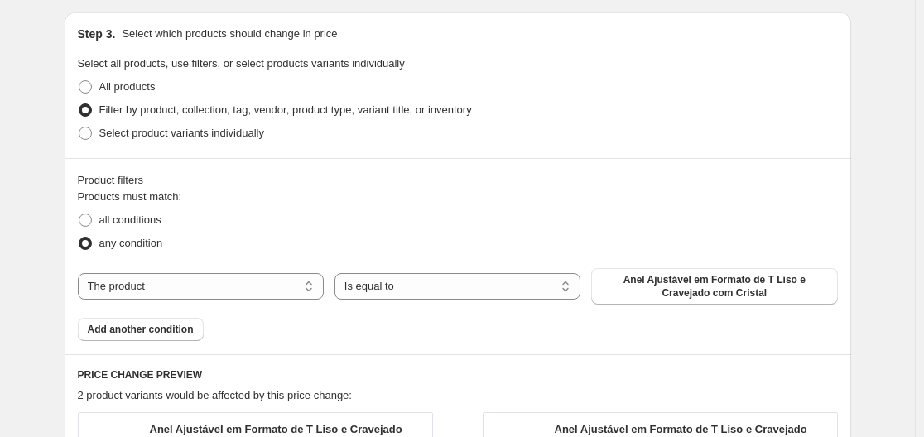
scroll to position [609, 0]
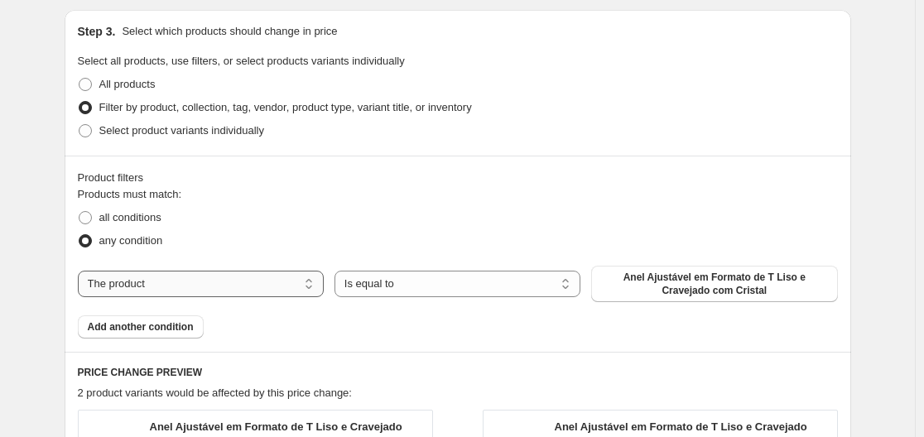
click at [211, 282] on select "The product The product's collection The product's vendor The product's status …" at bounding box center [201, 284] width 246 height 26
select select "collection"
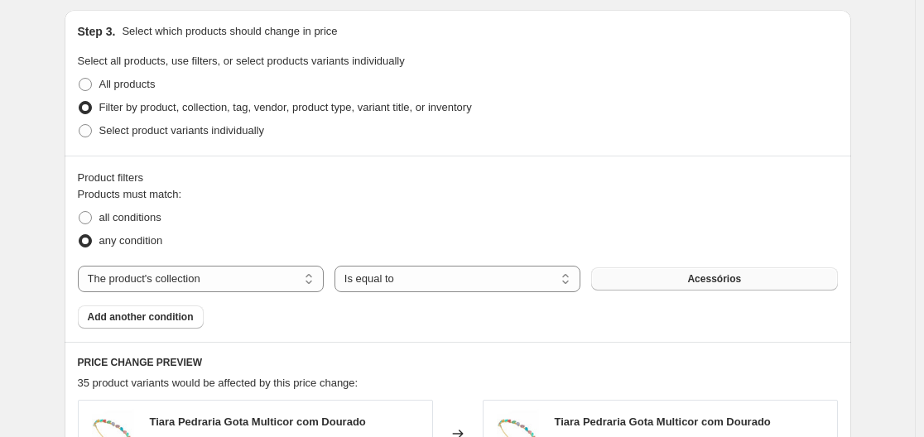
click at [663, 277] on button "Acessórios" at bounding box center [714, 278] width 246 height 23
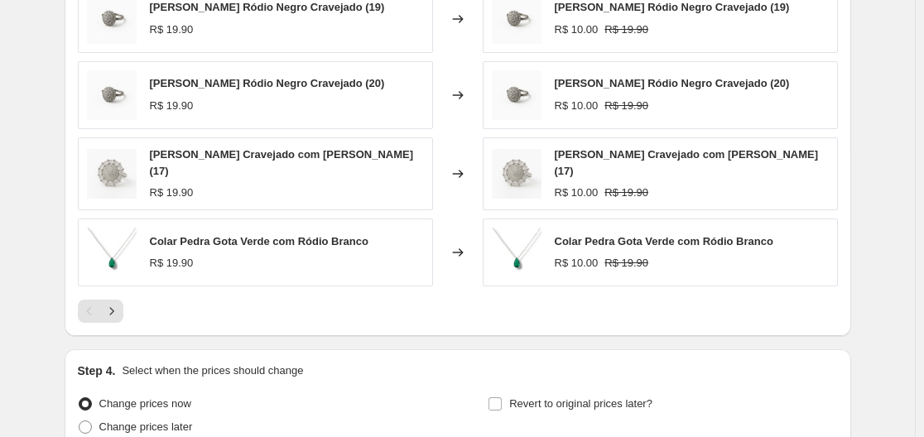
scroll to position [1105, 0]
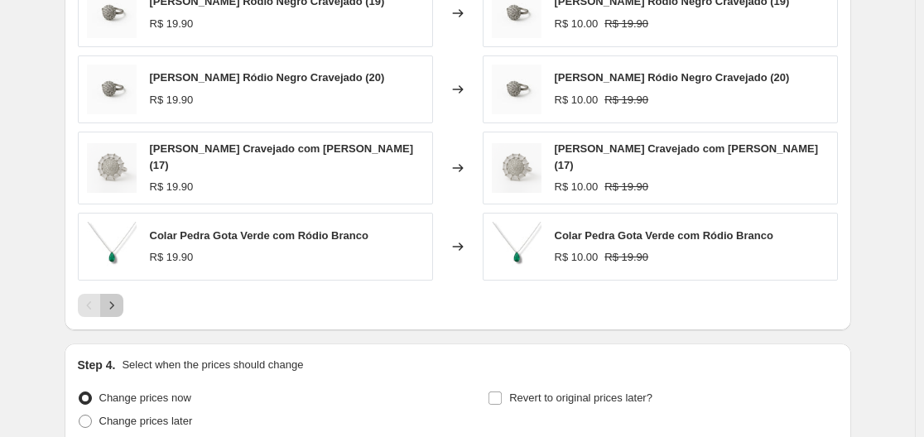
click at [113, 301] on icon "Next" at bounding box center [111, 304] width 4 height 7
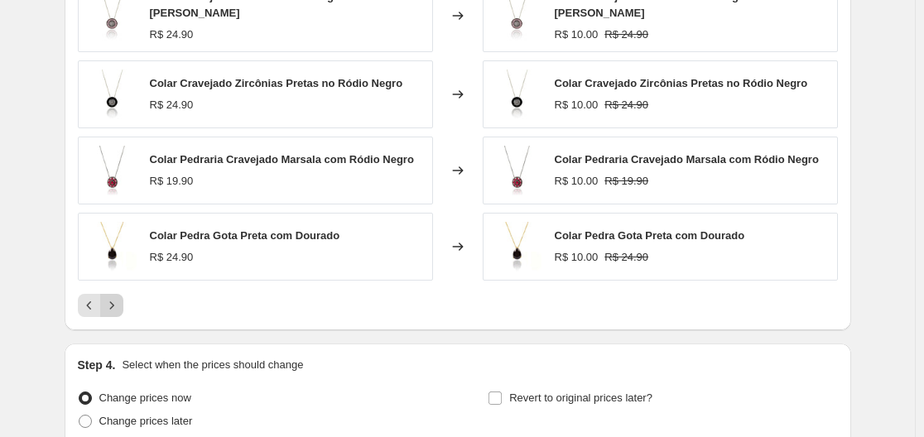
click at [113, 301] on icon "Next" at bounding box center [111, 304] width 4 height 7
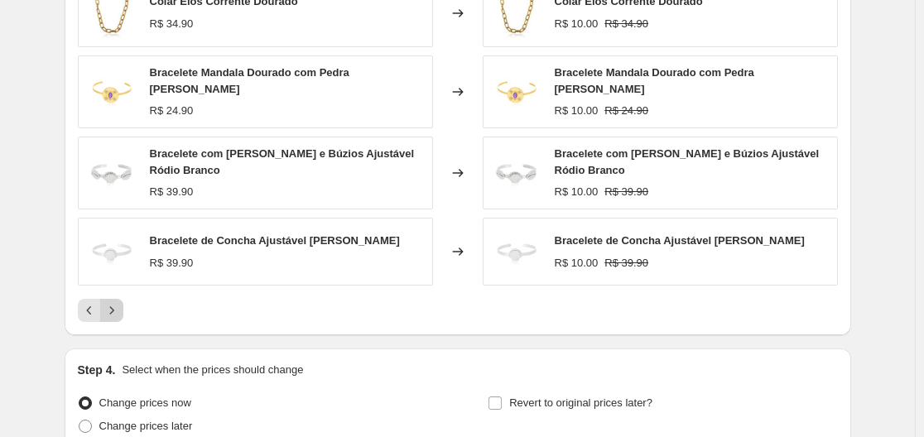
click at [118, 302] on icon "Next" at bounding box center [112, 310] width 17 height 17
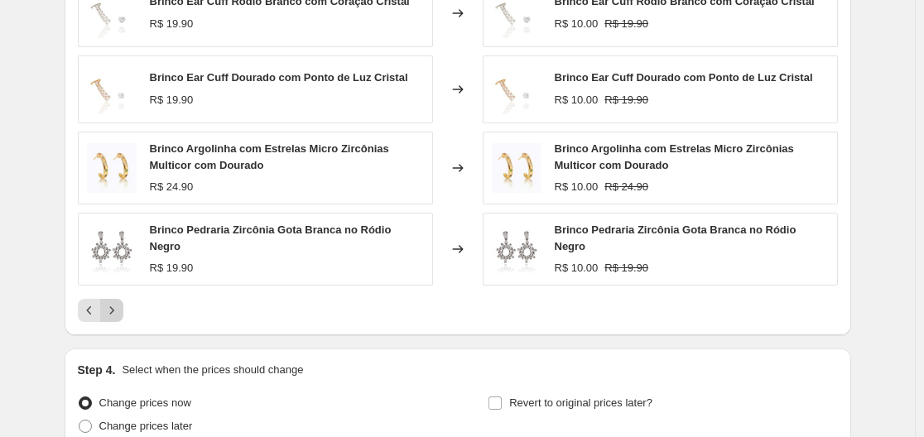
click at [118, 302] on icon "Next" at bounding box center [112, 310] width 17 height 17
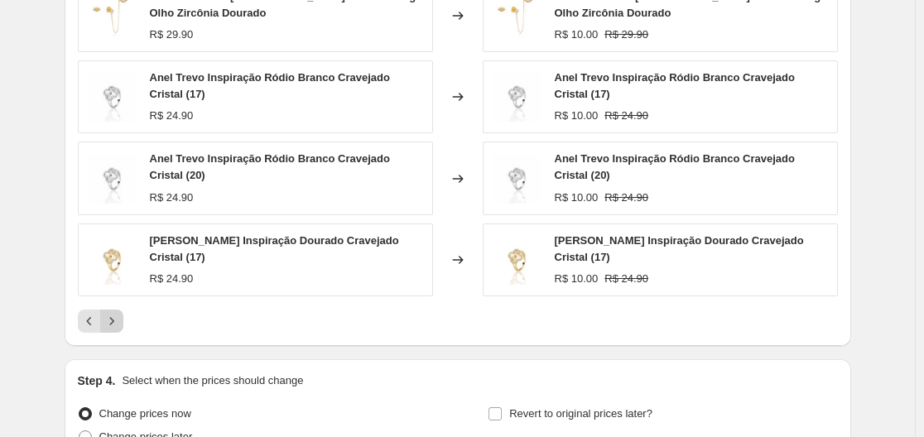
click at [118, 301] on div "Brinco Argolinha com Furos Vazados Ródio Negro R$ 22.00 Changed to Brinco Argol…" at bounding box center [458, 118] width 760 height 431
click at [118, 313] on icon "Next" at bounding box center [112, 321] width 17 height 17
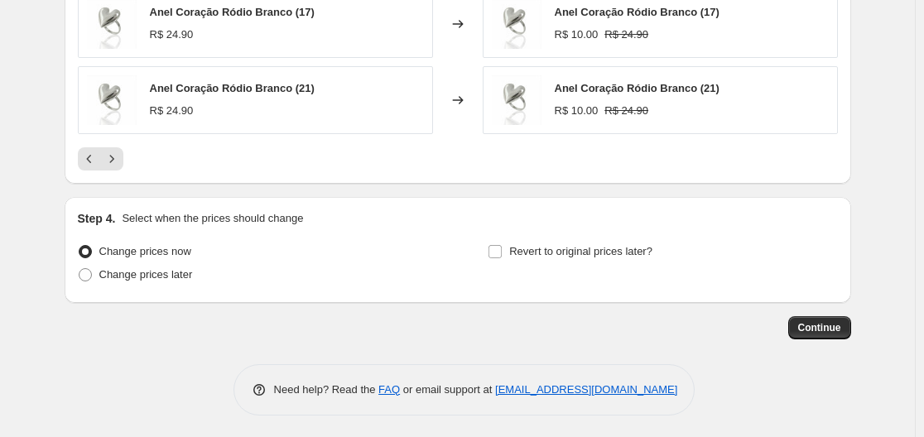
scroll to position [1251, 0]
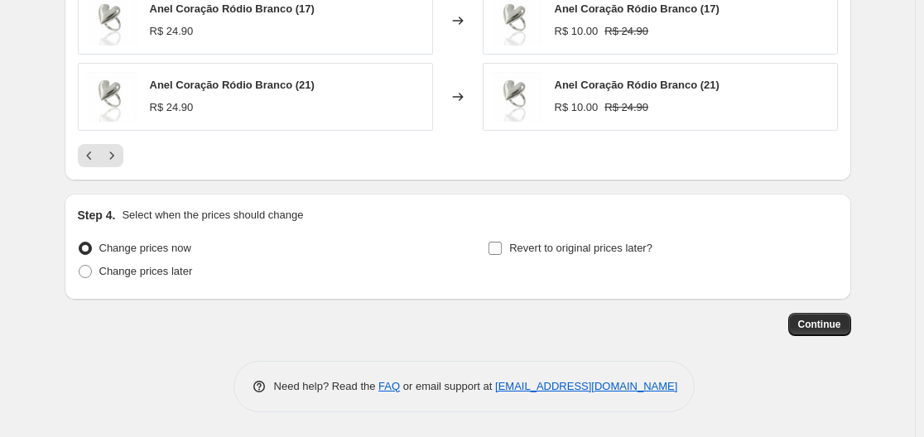
click at [496, 242] on input "Revert to original prices later?" at bounding box center [495, 248] width 13 height 13
checkbox input "true"
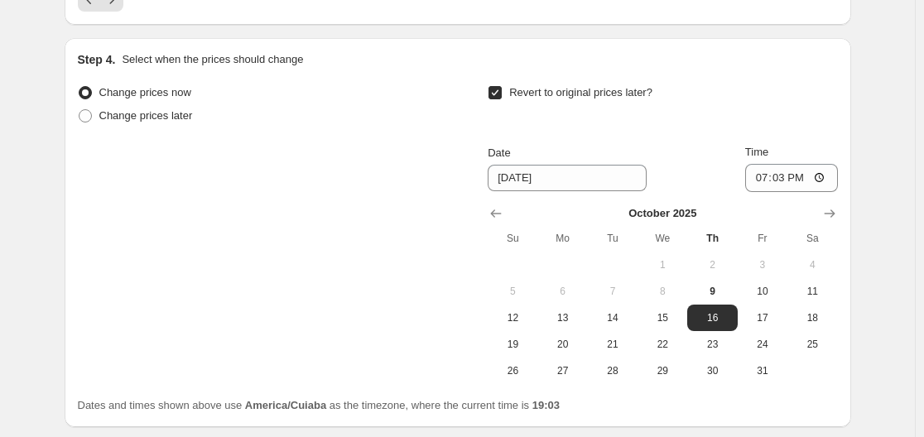
scroll to position [1417, 0]
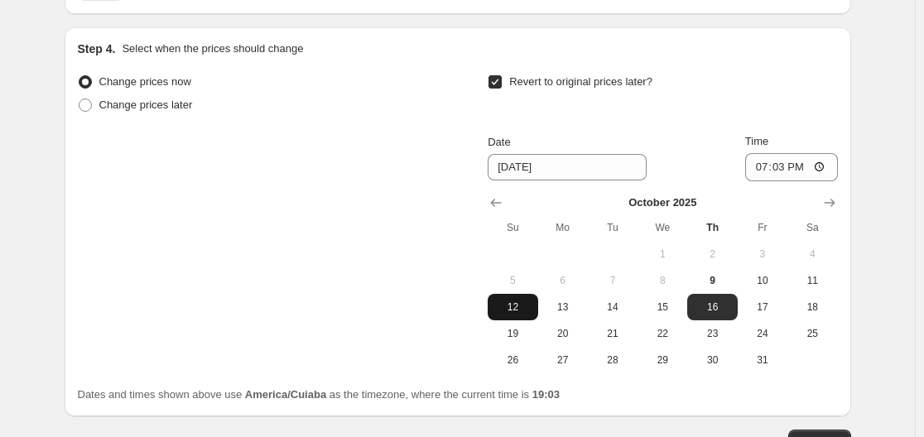
click at [519, 306] on span "12" at bounding box center [512, 307] width 36 height 13
type input "10/12/2025"
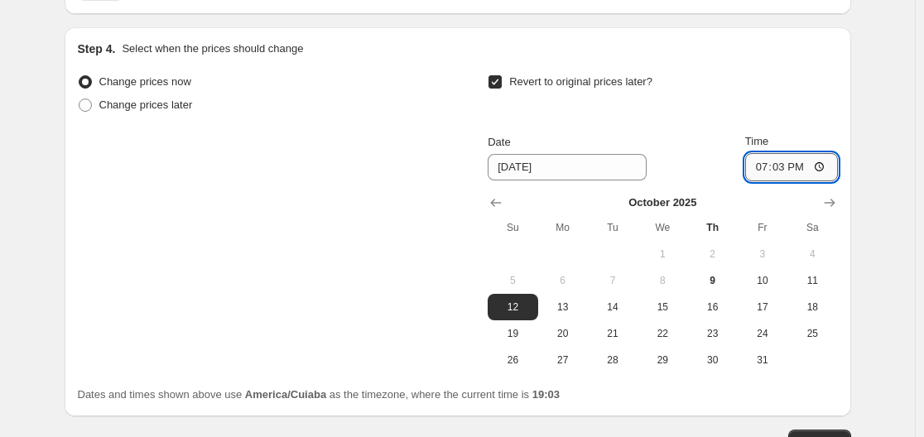
click at [789, 167] on input "19:03" at bounding box center [791, 167] width 93 height 28
type input "23:59"
click at [322, 344] on div "Change prices now Change prices later Revert to original prices later? Date 10/…" at bounding box center [458, 221] width 760 height 303
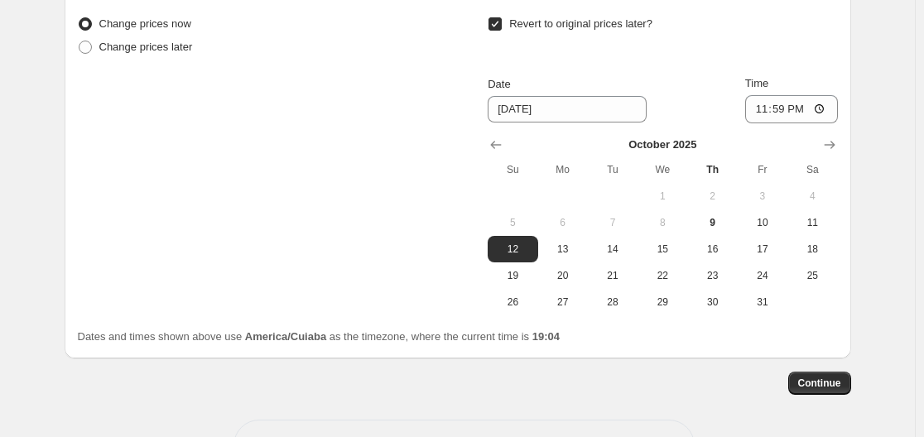
scroll to position [1534, 0]
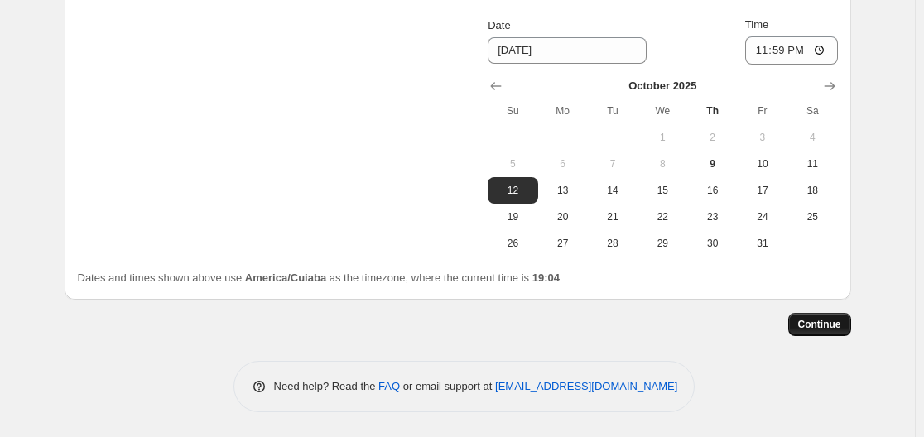
click at [832, 323] on span "Continue" at bounding box center [819, 324] width 43 height 13
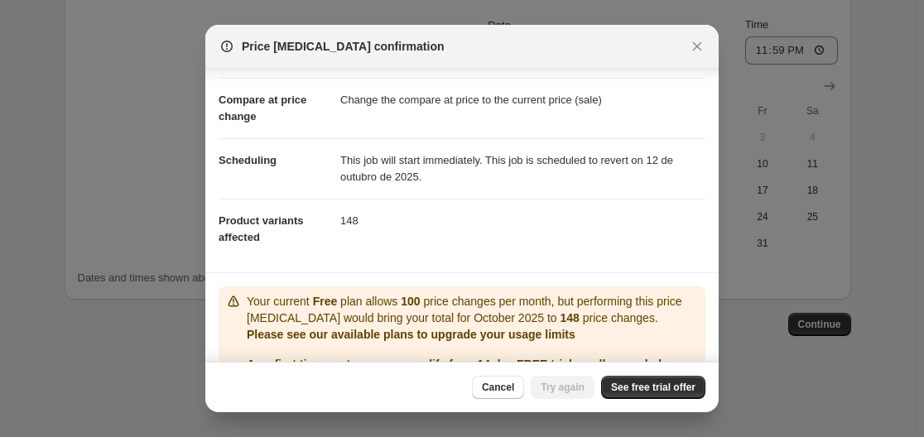
scroll to position [157, 0]
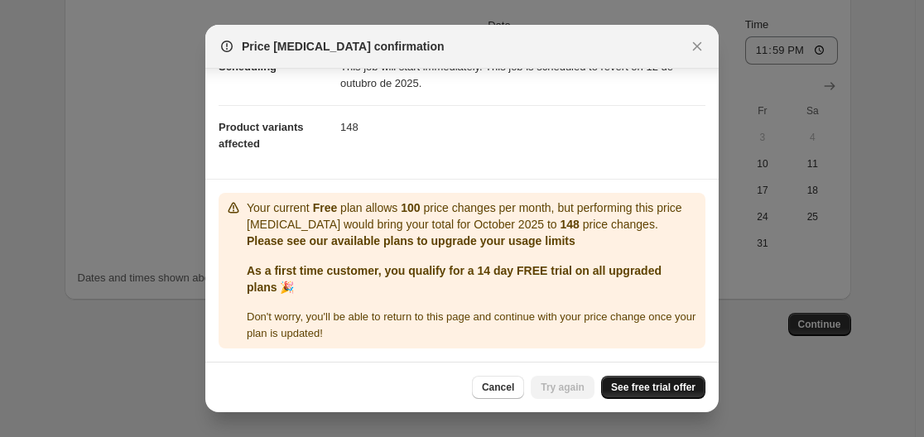
click at [658, 389] on span "See free trial offer" at bounding box center [653, 387] width 84 height 13
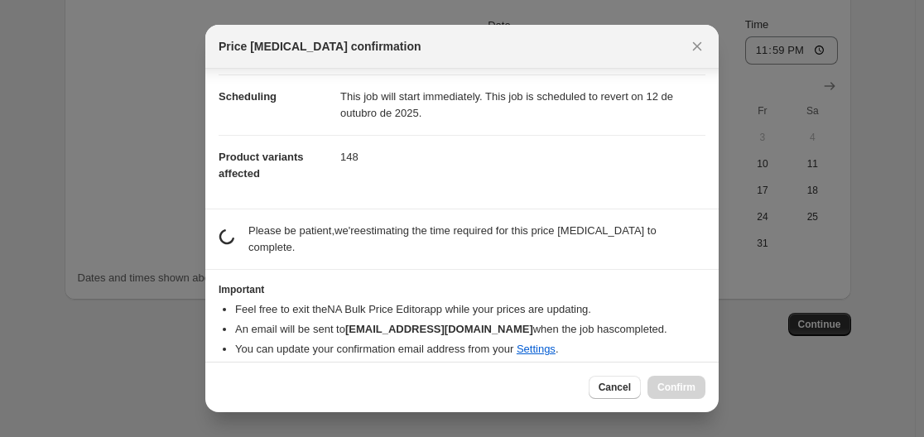
scroll to position [123, 0]
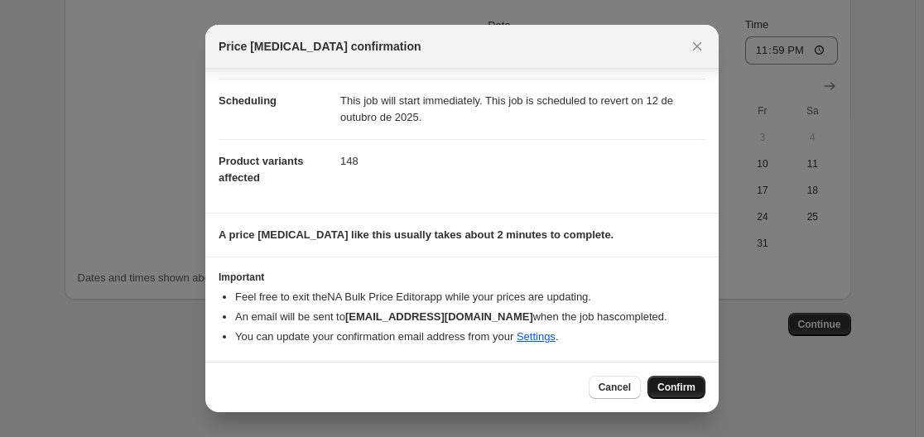
click at [673, 390] on span "Confirm" at bounding box center [677, 387] width 38 height 13
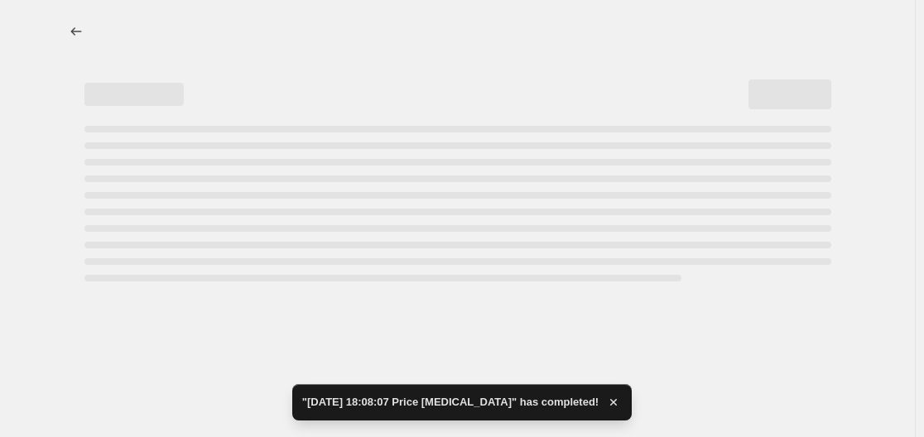
select select "collection"
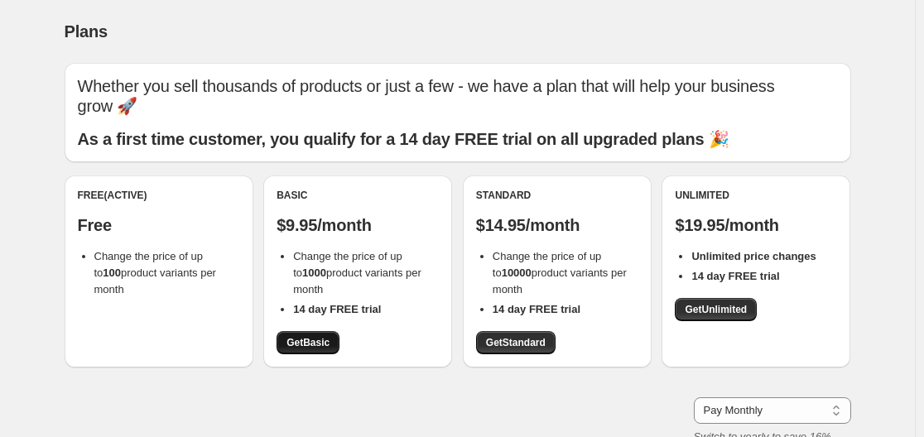
click at [305, 340] on span "Get Basic" at bounding box center [308, 342] width 43 height 13
